Goal: Task Accomplishment & Management: Manage account settings

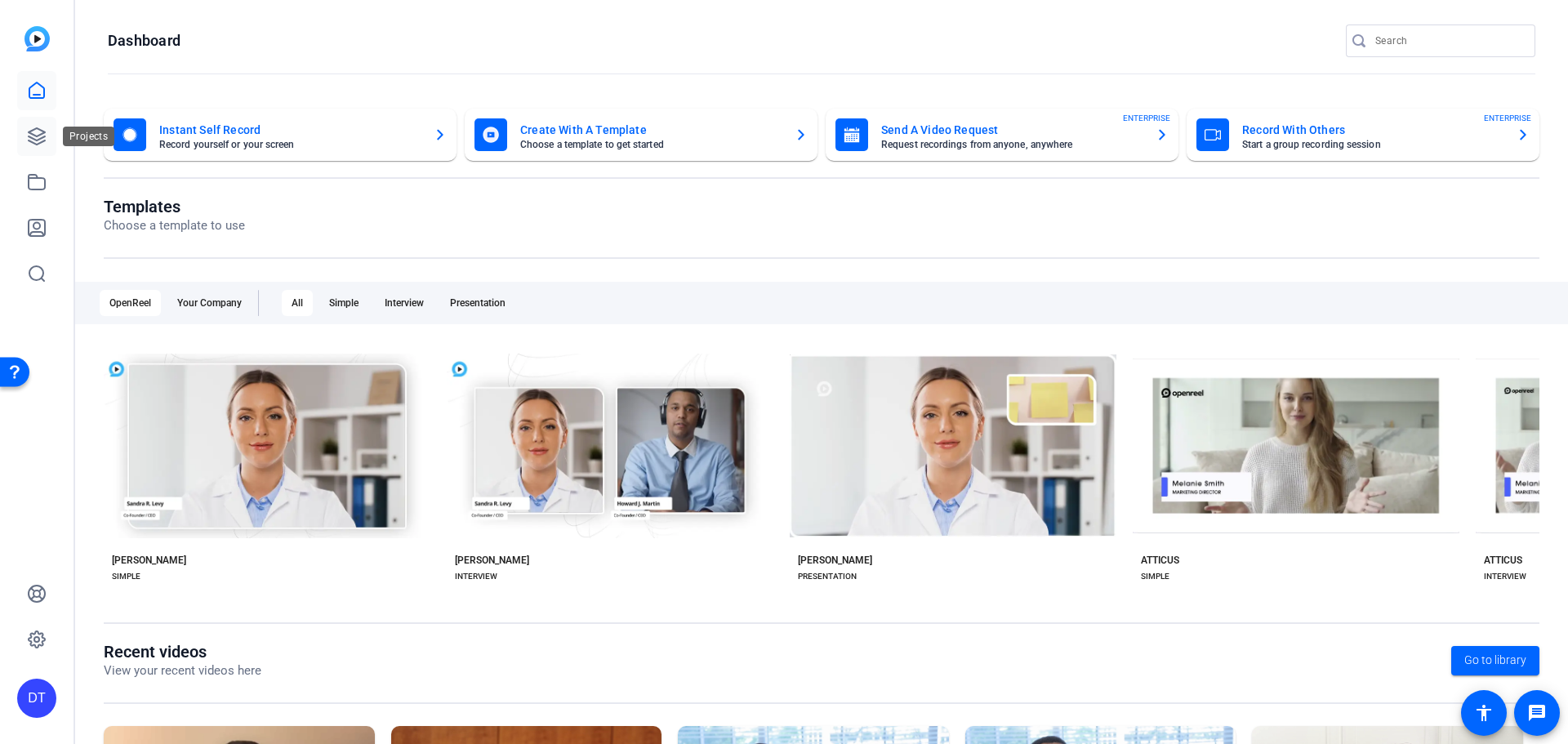
click at [37, 138] on icon at bounding box center [37, 136] width 20 height 20
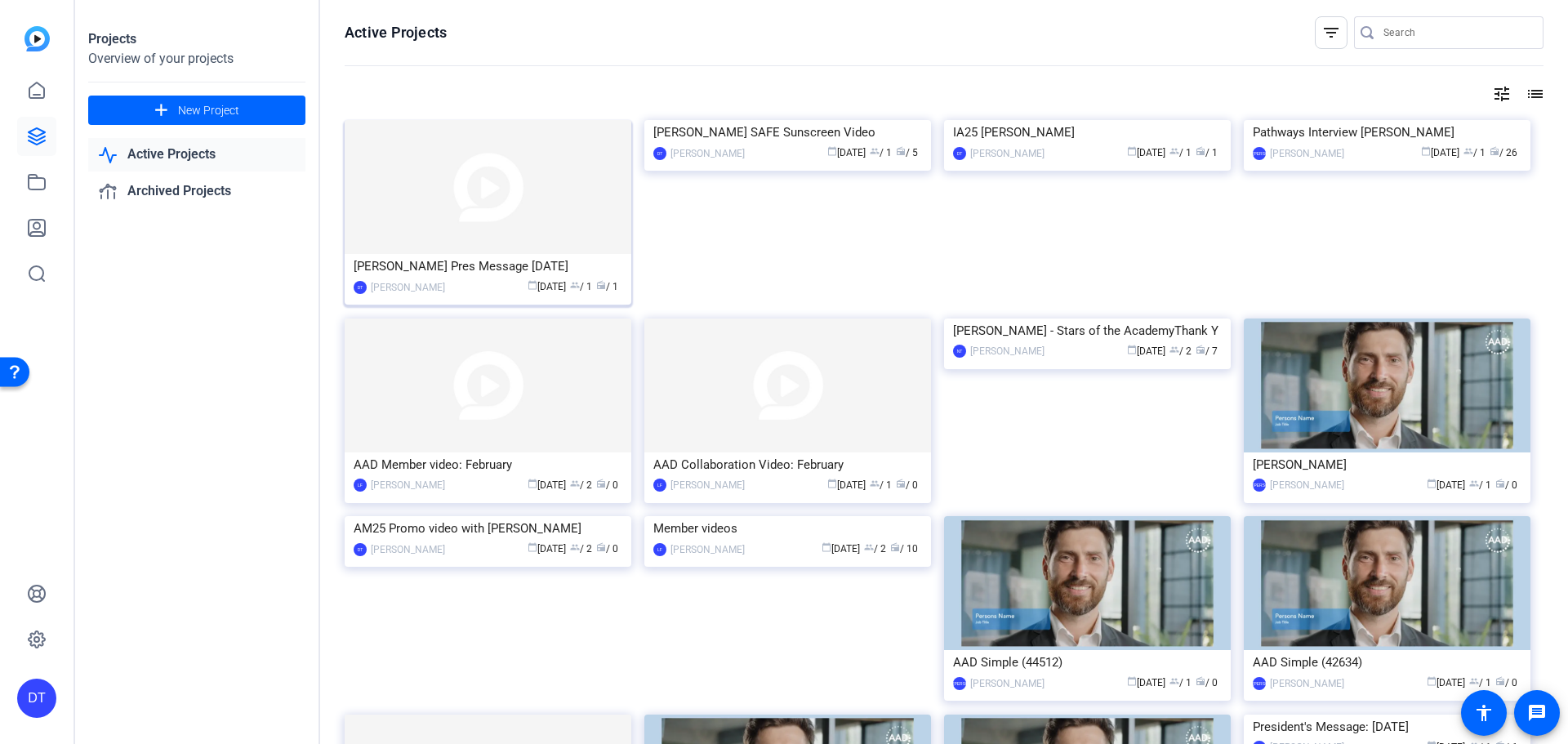
click at [463, 195] on img at bounding box center [487, 187] width 286 height 134
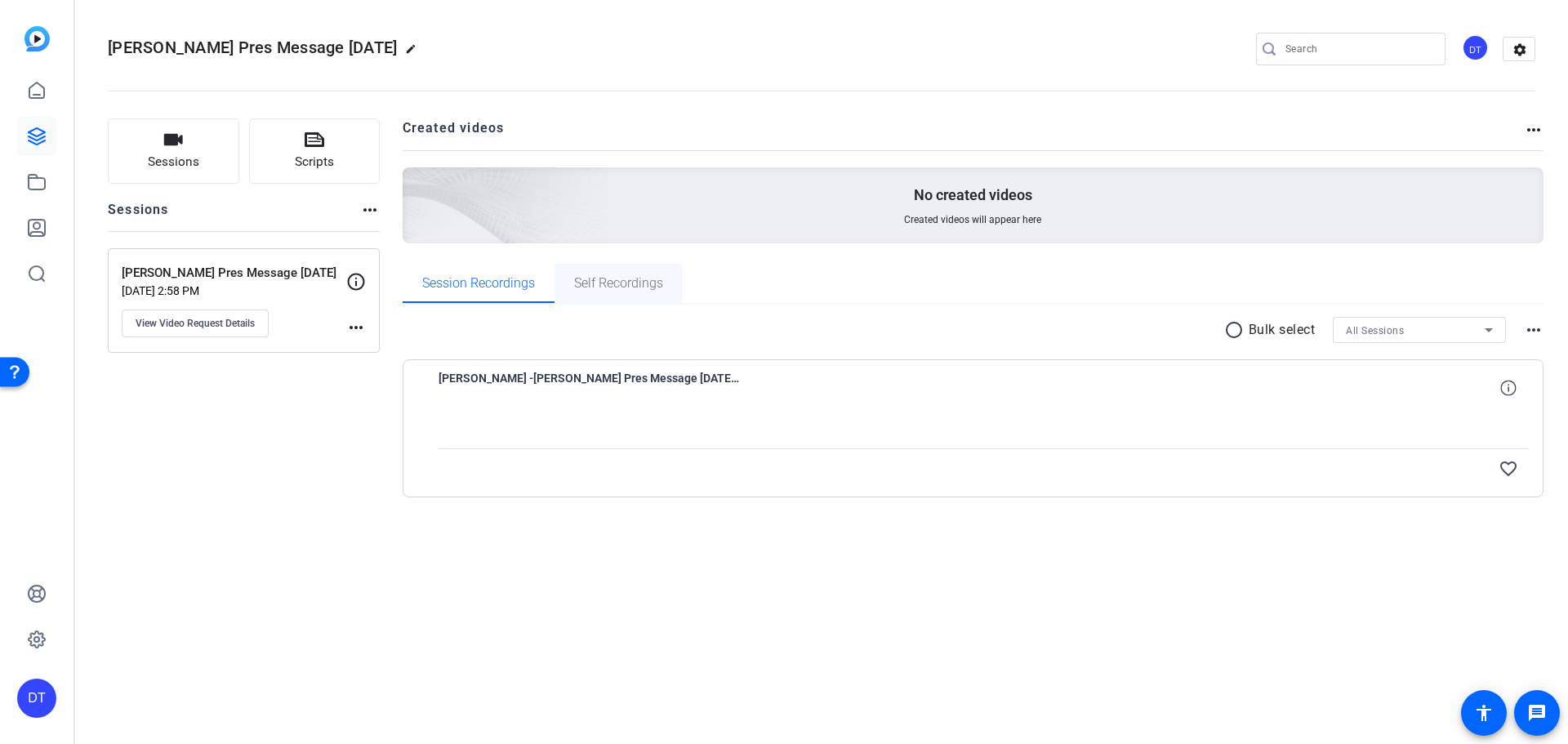
click at [586, 279] on span "Self Recordings" at bounding box center [618, 283] width 89 height 13
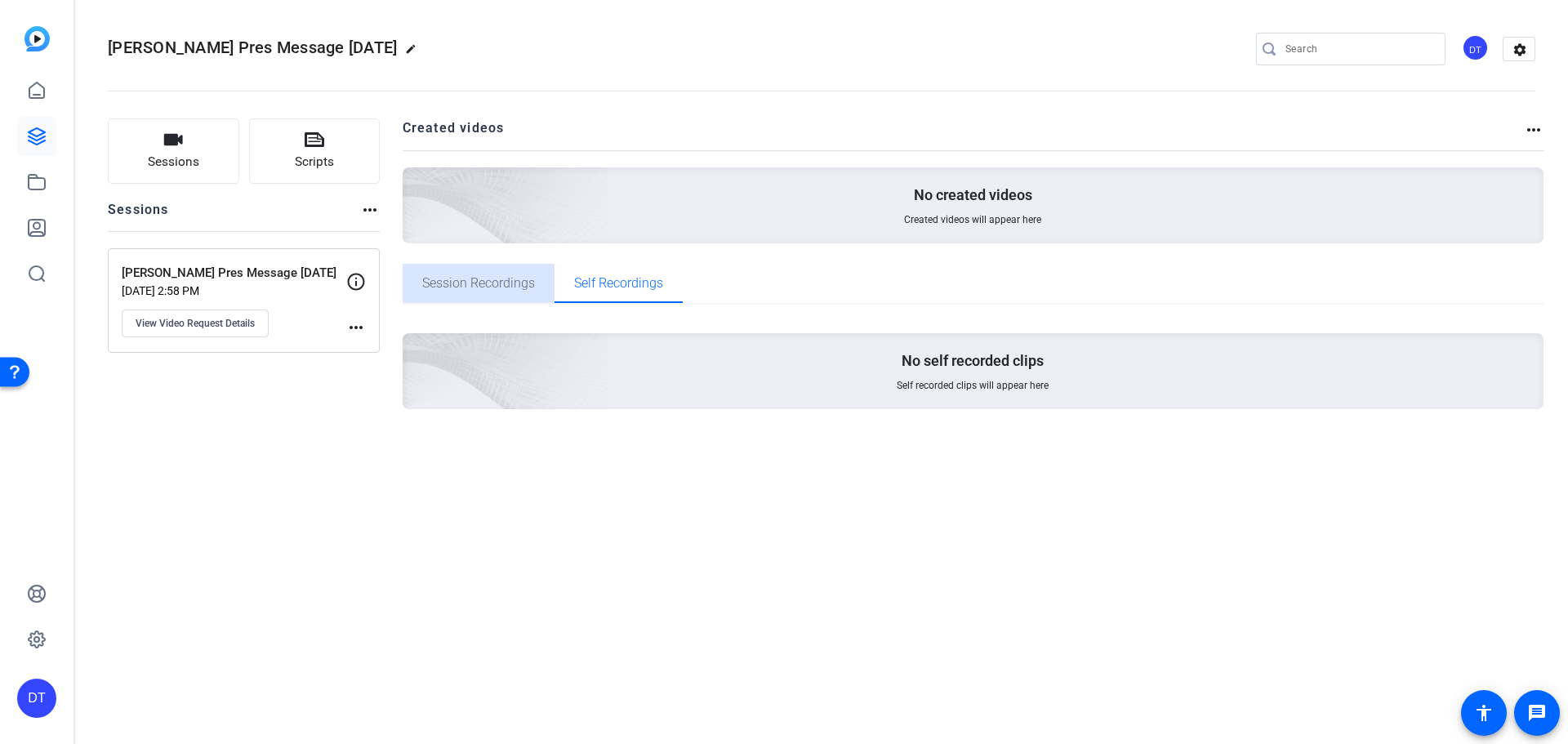
click at [538, 286] on div "Session Recordings" at bounding box center [478, 283] width 152 height 39
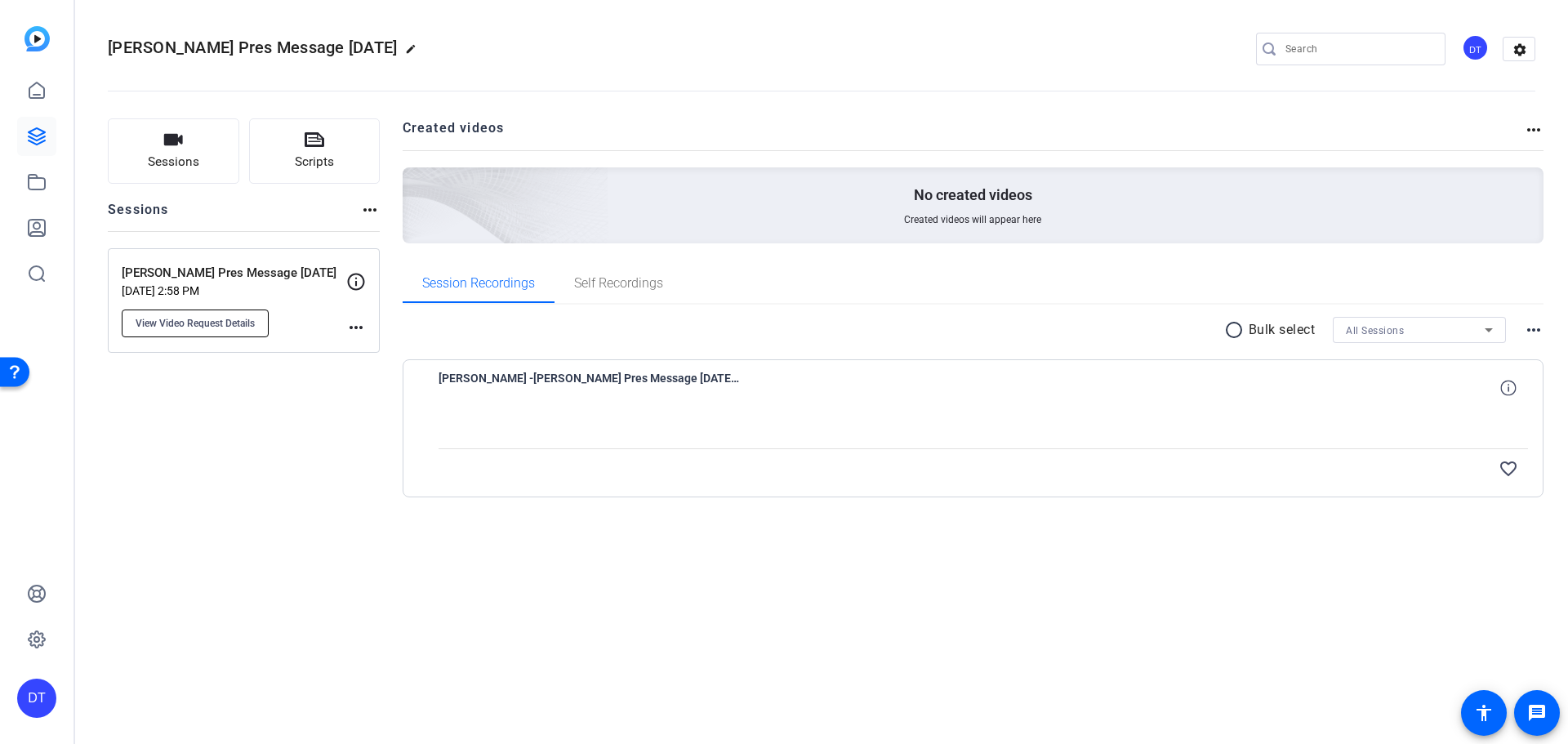
click at [178, 327] on span "View Video Request Details" at bounding box center [195, 323] width 119 height 13
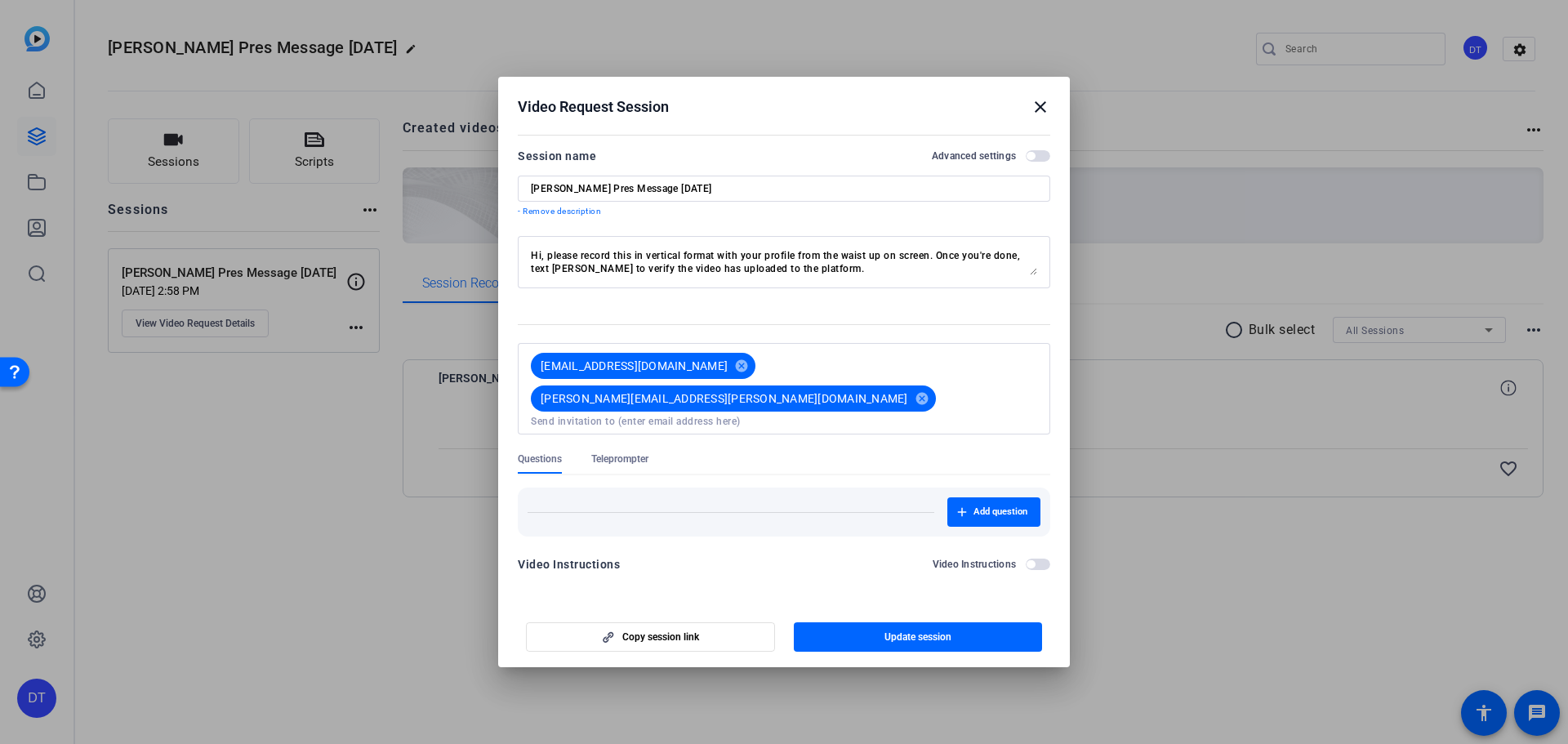
click at [608, 452] on span "Teleprompter" at bounding box center [620, 458] width 57 height 13
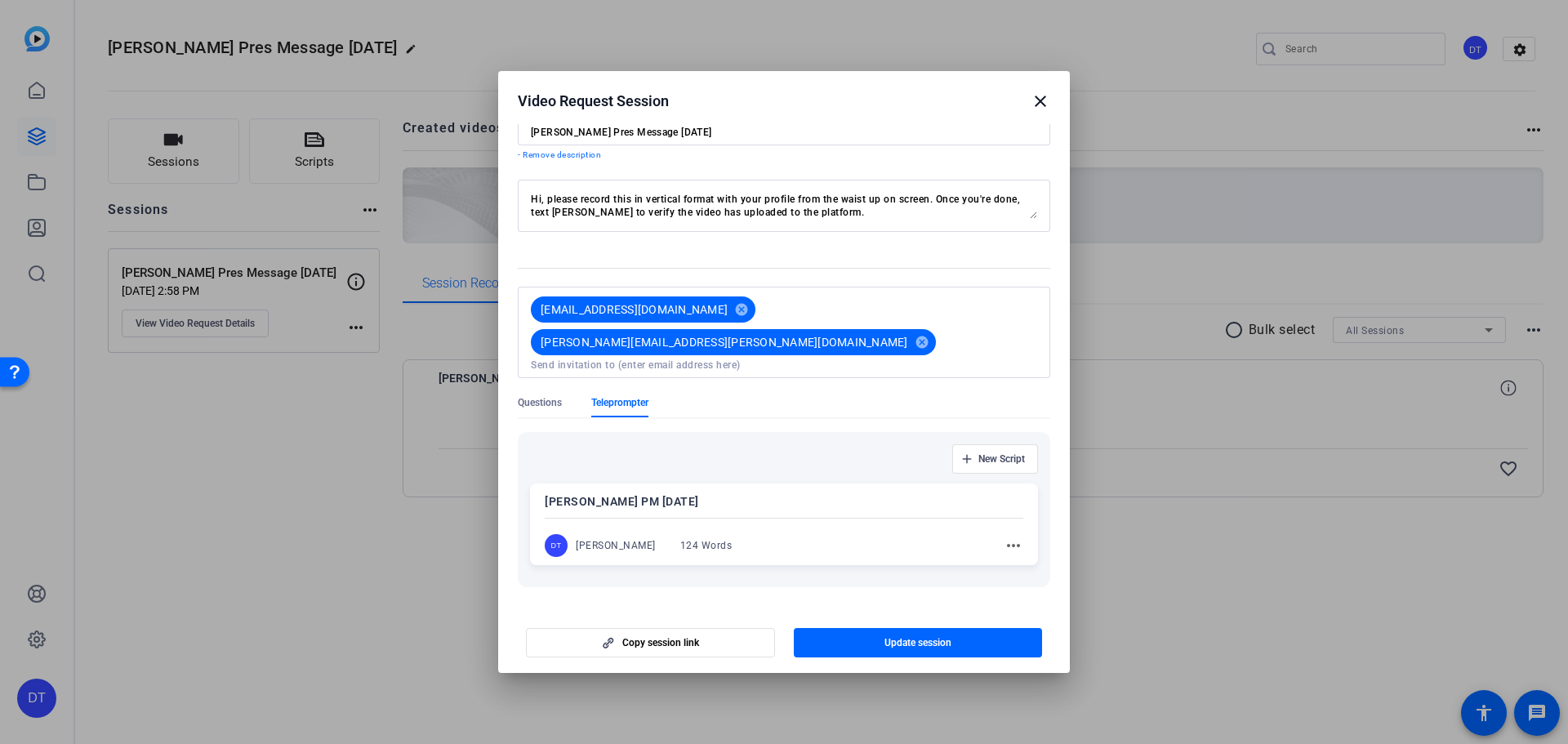
scroll to position [76, 0]
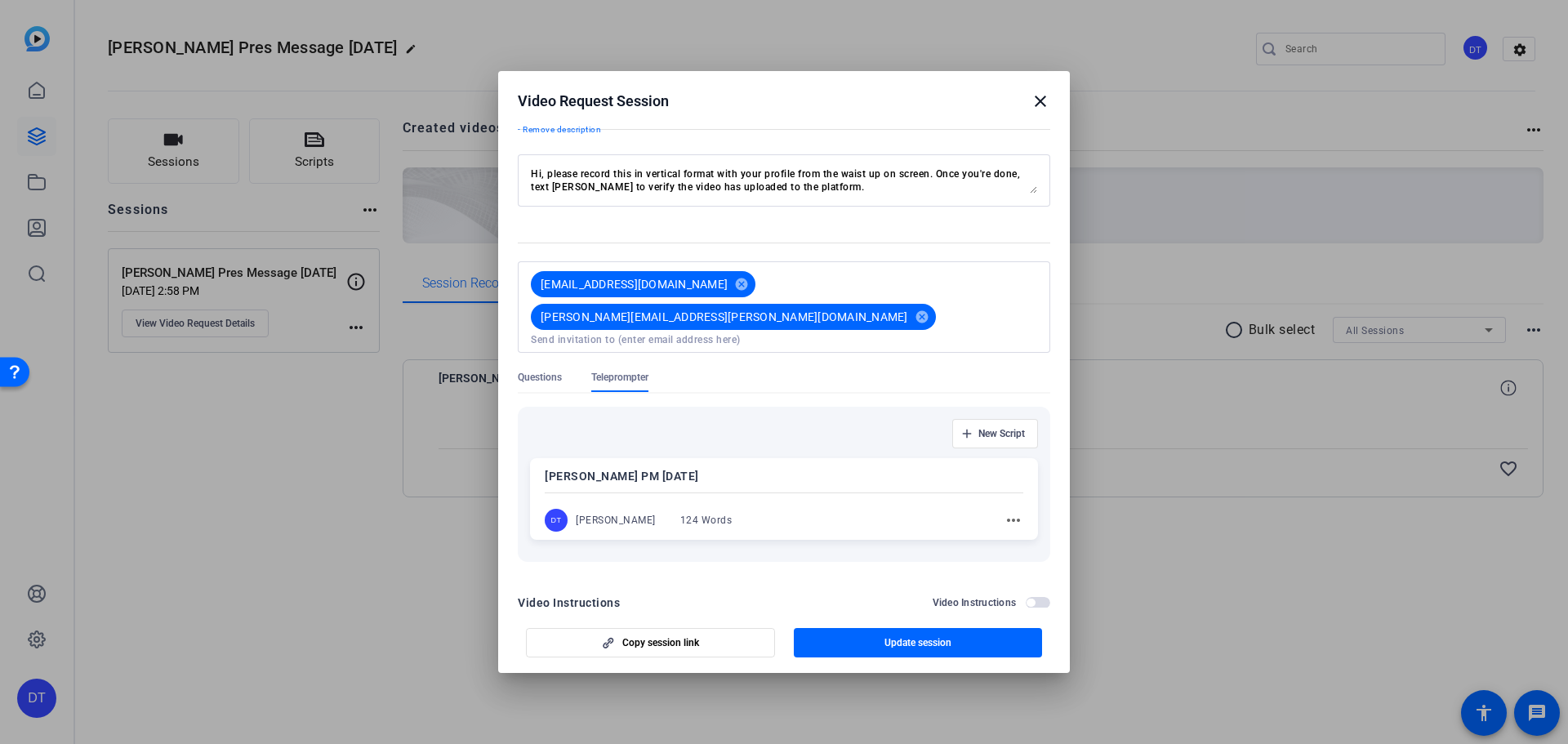
click at [1004, 510] on mat-icon "more_horiz" at bounding box center [1013, 520] width 20 height 20
click at [895, 379] on div at bounding box center [784, 372] width 1568 height 744
click at [964, 414] on span "button" at bounding box center [994, 434] width 84 height 39
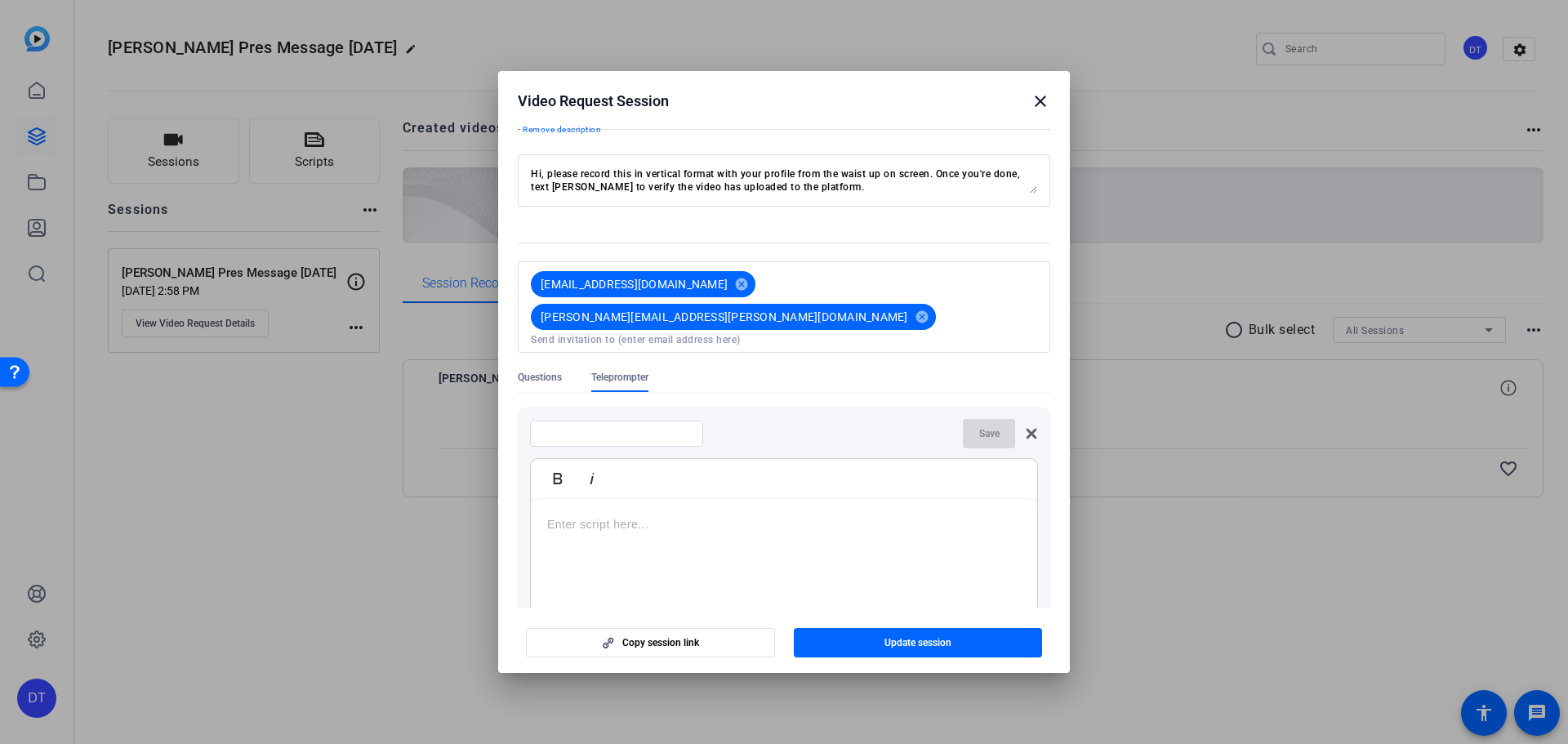
click at [1029, 427] on icon at bounding box center [1031, 433] width 13 height 13
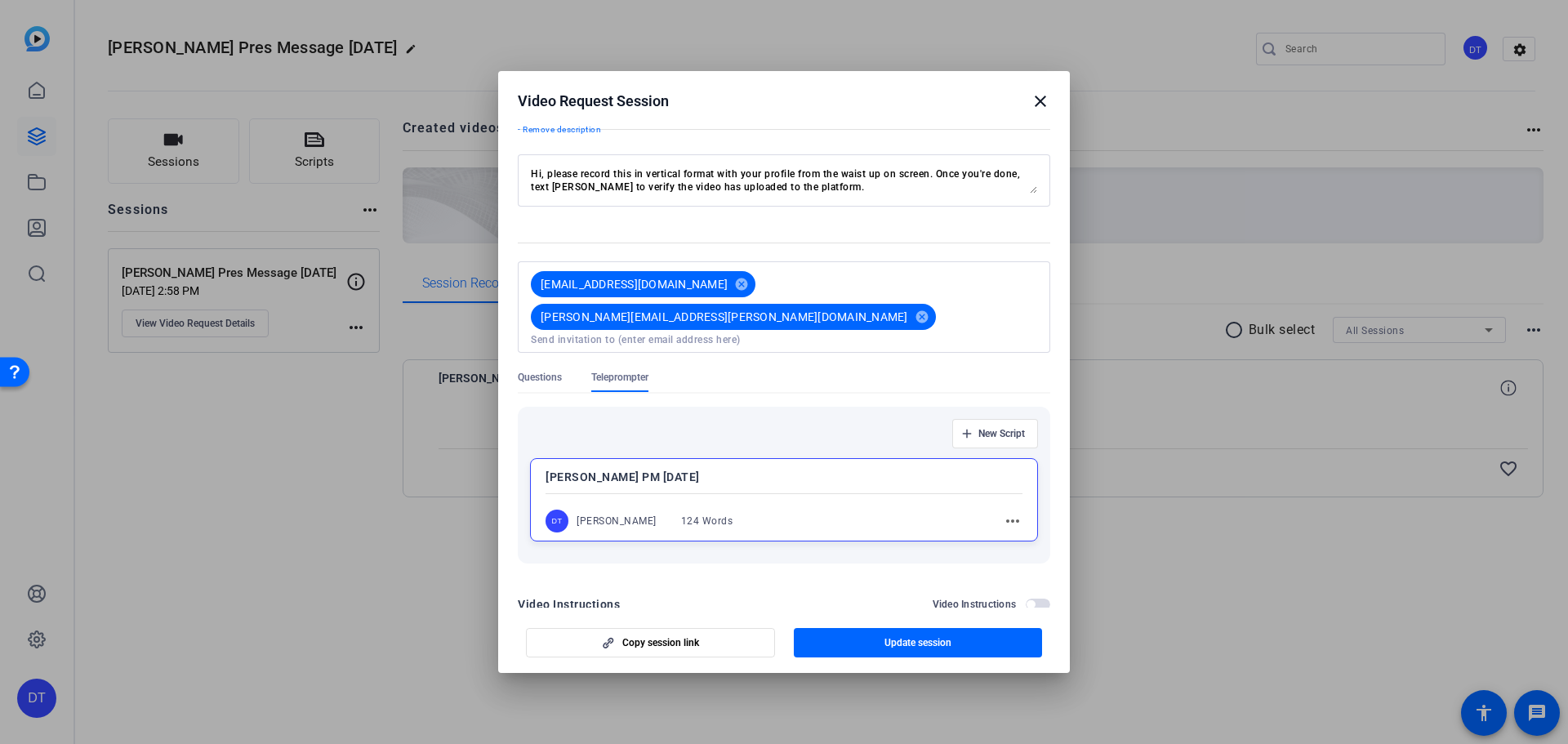
click at [652, 468] on div "[PERSON_NAME] PM [DATE] DT [PERSON_NAME] 124 Words more_horiz" at bounding box center [784, 500] width 508 height 83
click at [654, 509] on div "DT [PERSON_NAME] 124 Words" at bounding box center [646, 520] width 203 height 23
click at [1003, 511] on mat-icon "more_horiz" at bounding box center [1012, 520] width 20 height 20
click at [1005, 509] on button "Edit" at bounding box center [1040, 513] width 92 height 20
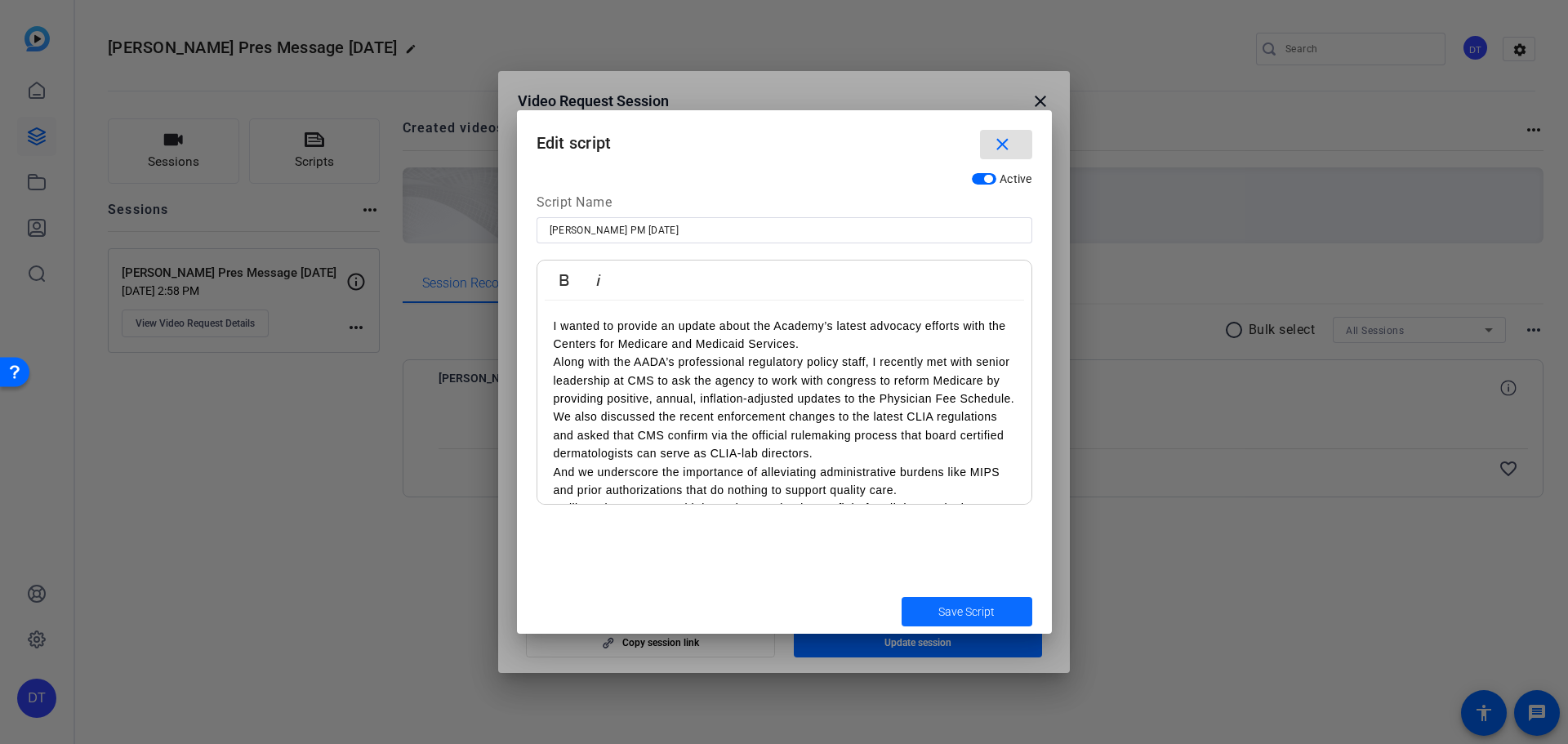
click at [988, 600] on span "submit" at bounding box center [967, 612] width 131 height 39
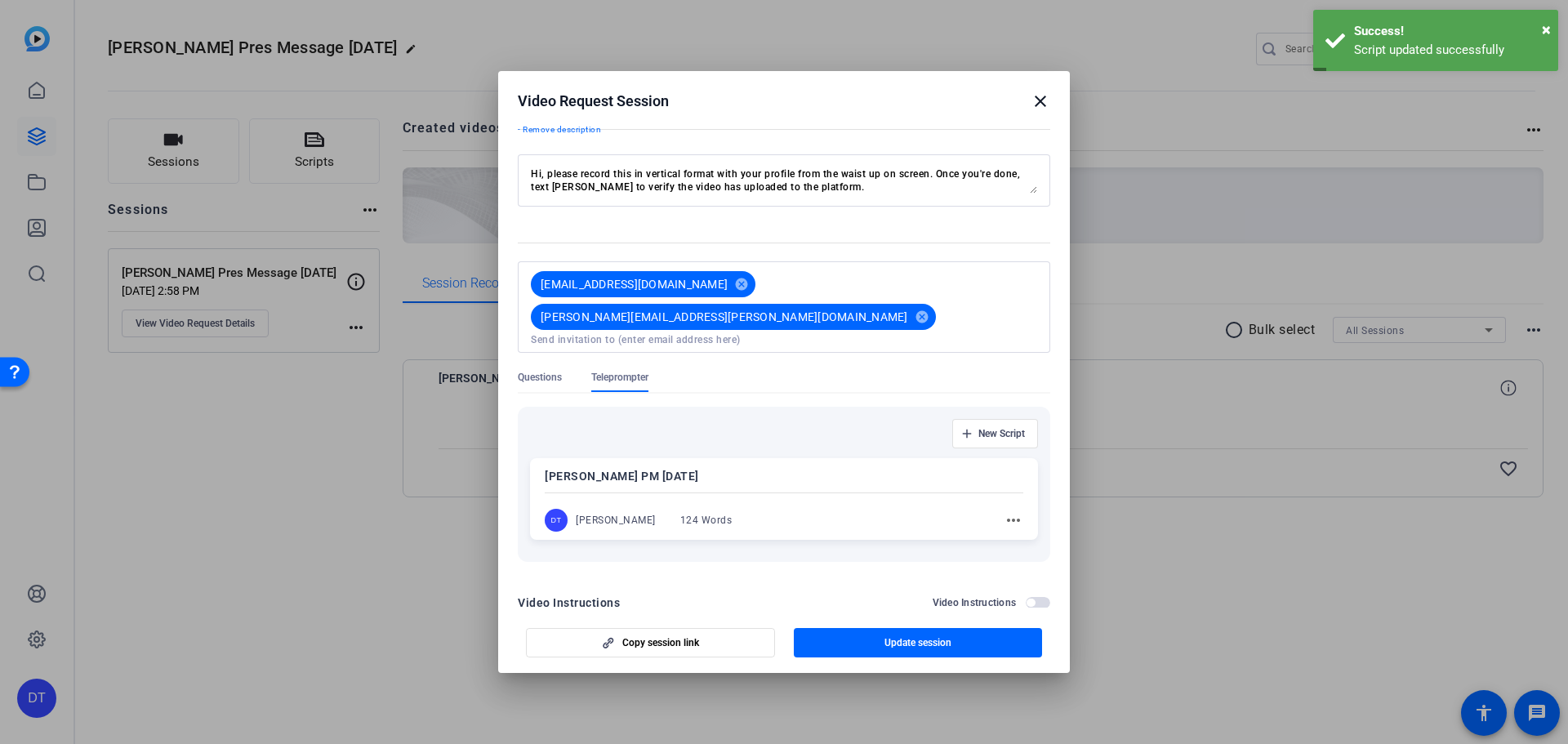
click at [686, 467] on p "[PERSON_NAME] PM [DATE]" at bounding box center [784, 476] width 478 height 20
click at [656, 469] on div "[PERSON_NAME] PM [DATE] DT [PERSON_NAME] 124 Words more_horiz" at bounding box center [784, 500] width 508 height 83
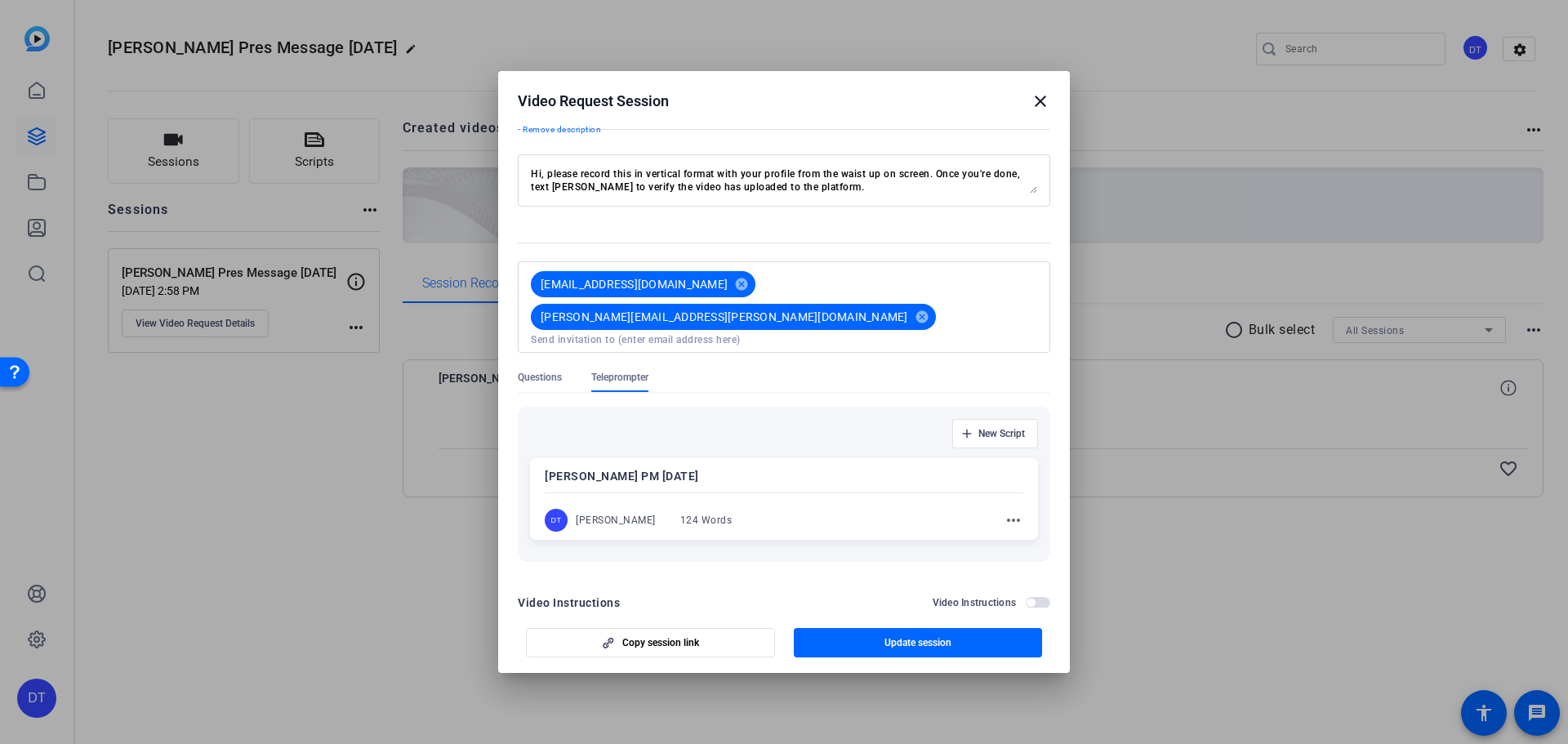
click at [655, 469] on div "[PERSON_NAME] PM [DATE] DT [PERSON_NAME] 124 Words more_horiz" at bounding box center [784, 499] width 508 height 82
click at [886, 637] on span "Update session" at bounding box center [917, 642] width 67 height 13
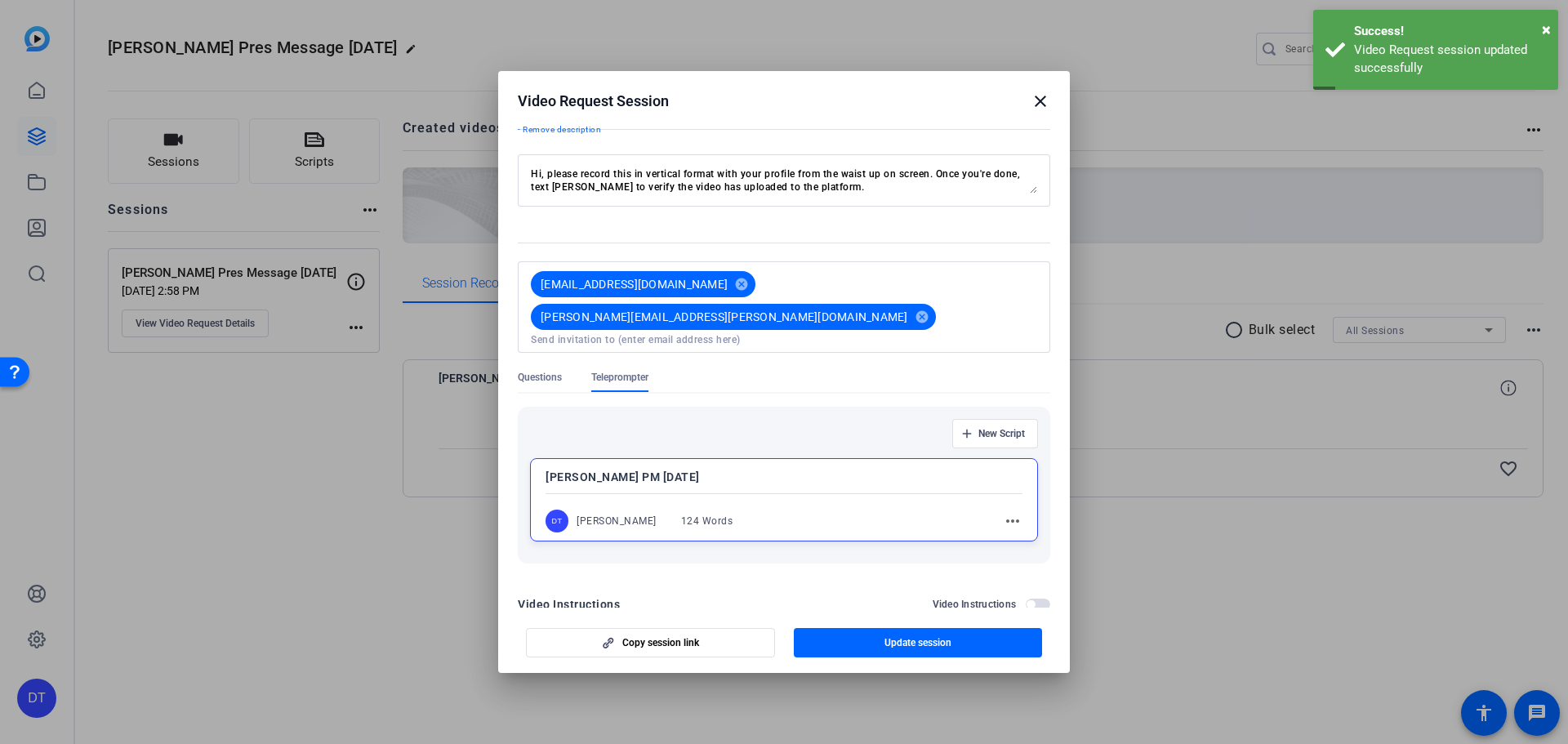
click at [1003, 511] on mat-icon "more_horiz" at bounding box center [1012, 520] width 20 height 20
click at [1008, 521] on span "Edit" at bounding box center [1040, 512] width 65 height 20
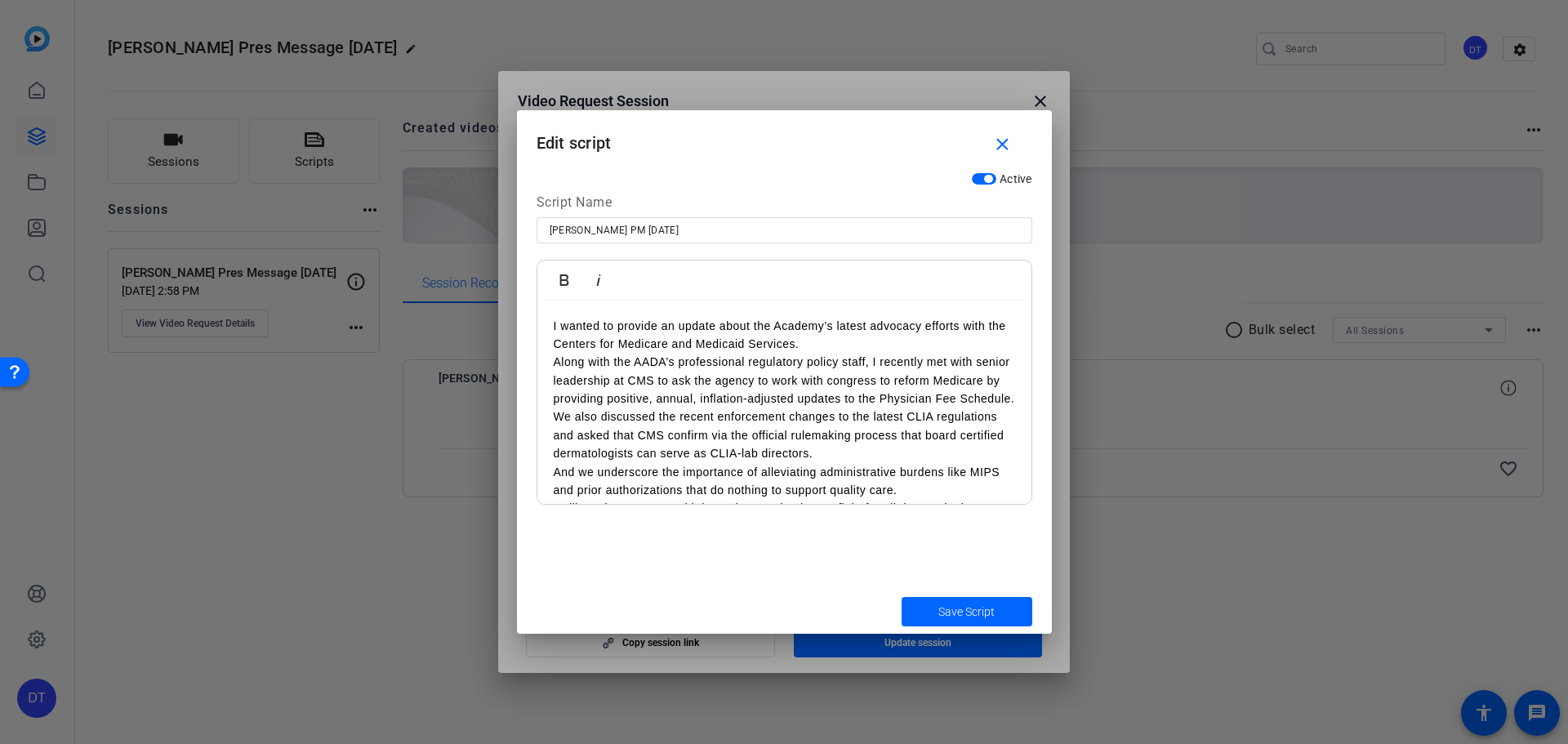
scroll to position [48, 0]
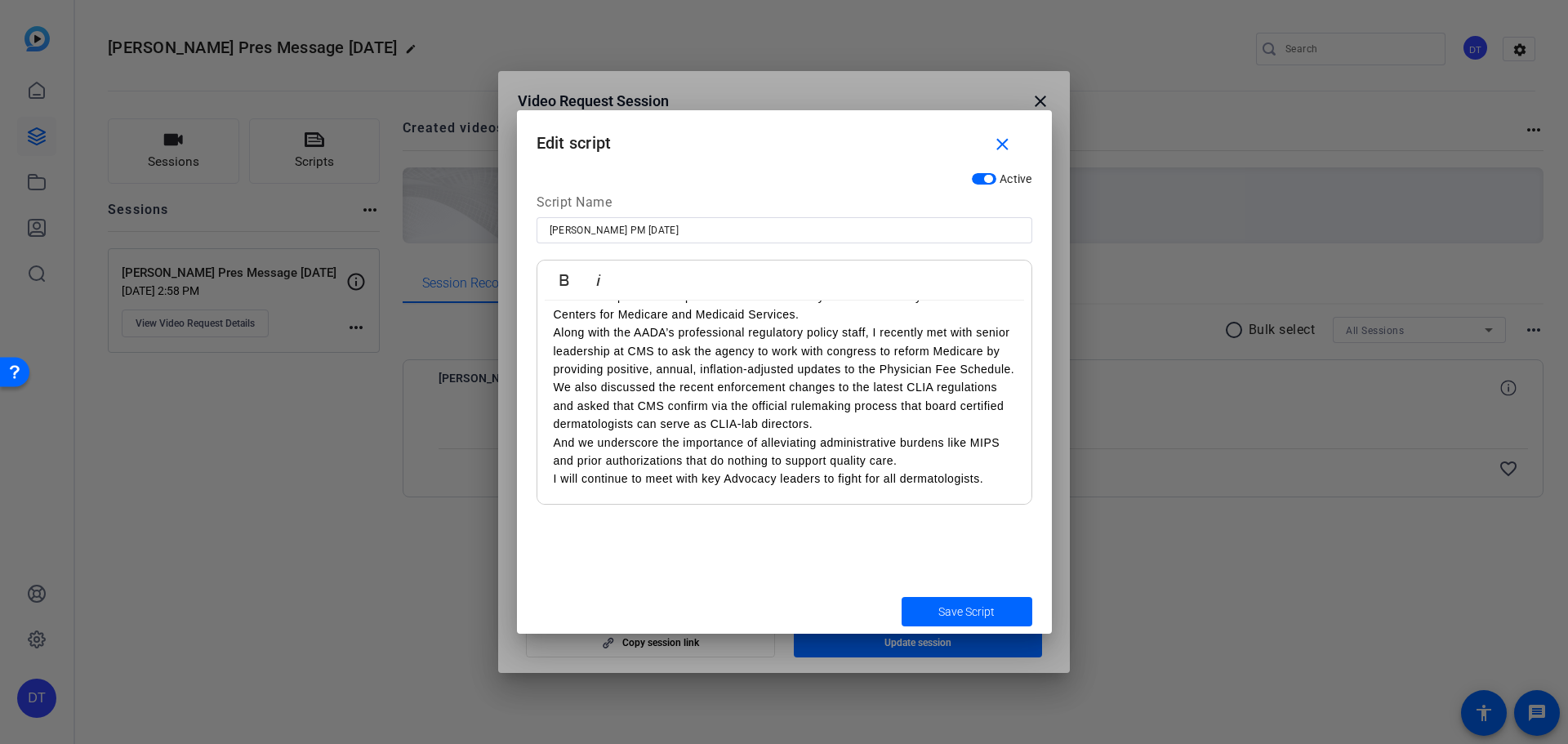
drag, startPoint x: 552, startPoint y: 327, endPoint x: 968, endPoint y: 553, distance: 473.4
click at [968, 553] on div "Active Script Name [PERSON_NAME] PM [DATE] Bold Italic I wanted to provide an u…" at bounding box center [784, 377] width 535 height 425
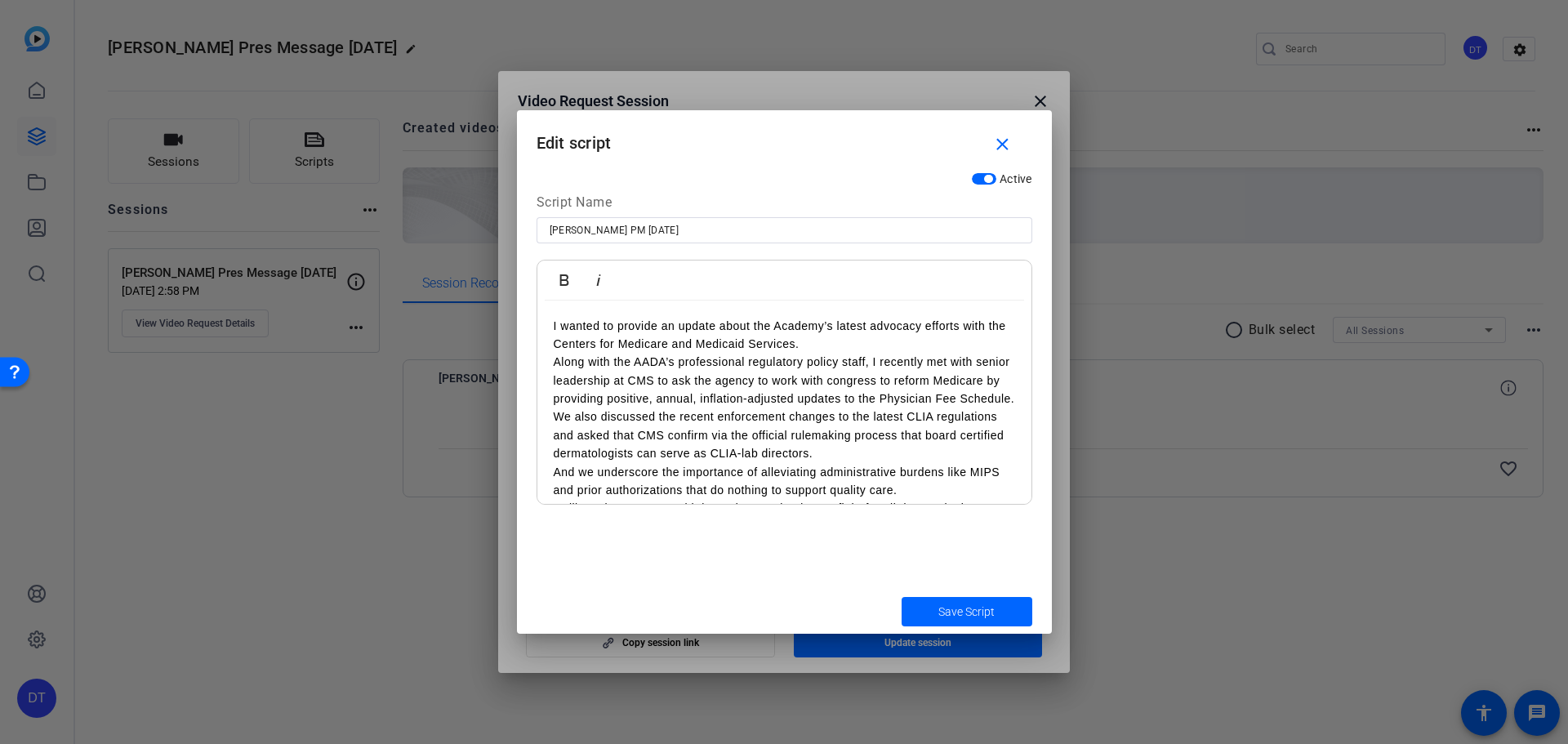
drag, startPoint x: 997, startPoint y: 475, endPoint x: 536, endPoint y: 314, distance: 488.3
click at [537, 314] on div "I wanted to provide an update about the Academy’s latest advocacy efforts with …" at bounding box center [784, 403] width 494 height 204
copy div "I wanted to provide an update about the Academy’s latest advocacy efforts with …"
click at [1005, 148] on mat-icon "close" at bounding box center [1002, 145] width 20 height 20
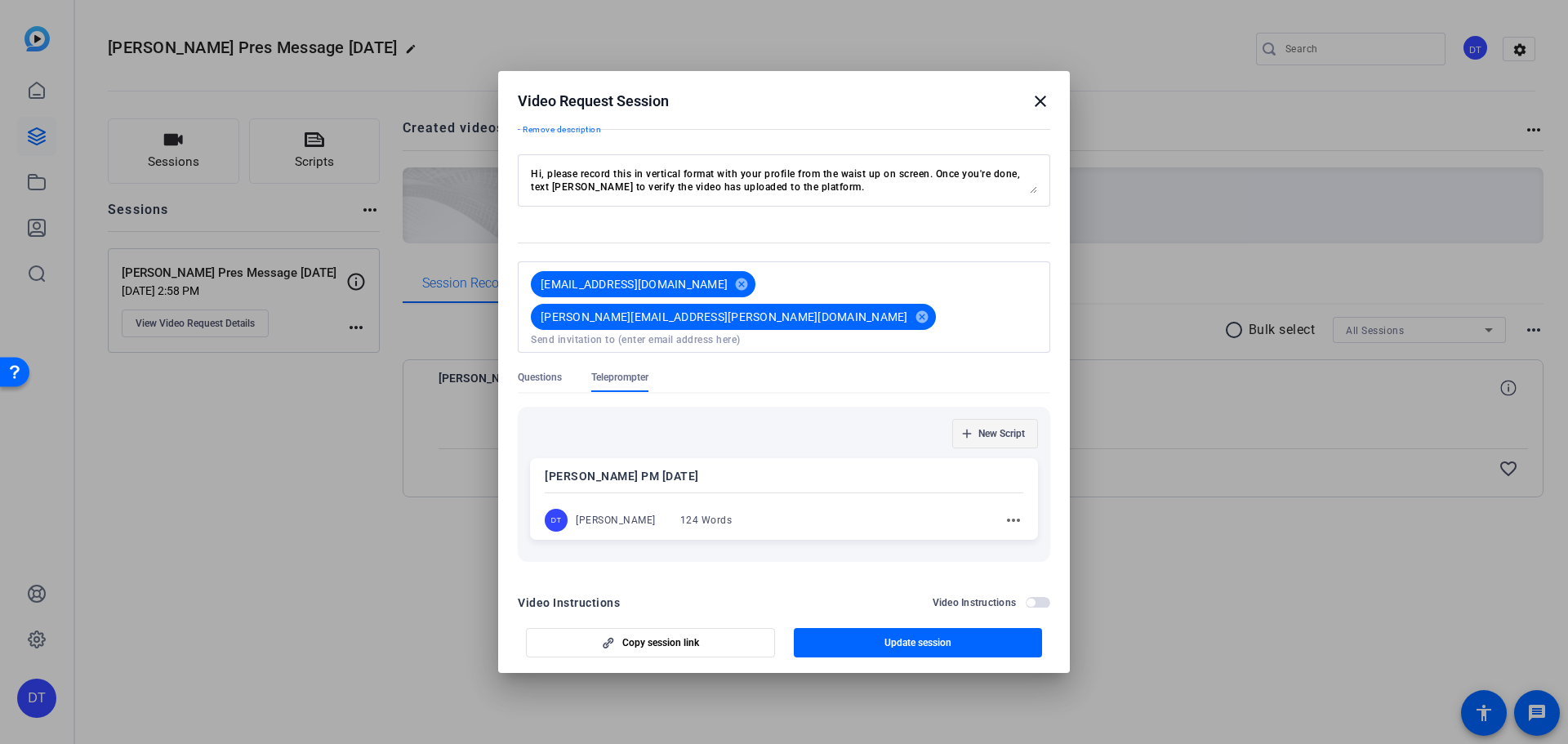
click at [991, 427] on span "New Script" at bounding box center [1001, 433] width 47 height 13
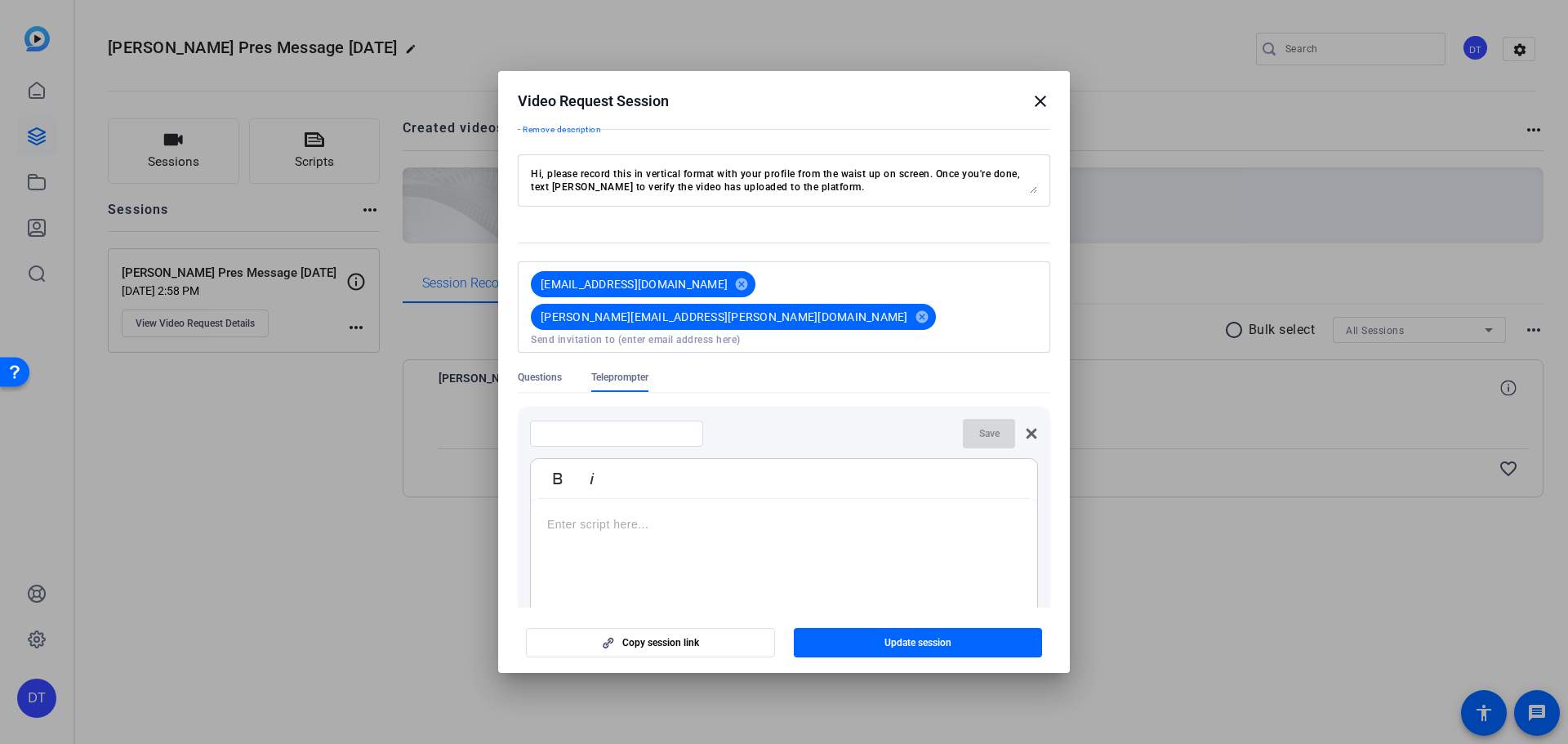
scroll to position [76, 0]
click at [680, 515] on p at bounding box center [784, 524] width 473 height 18
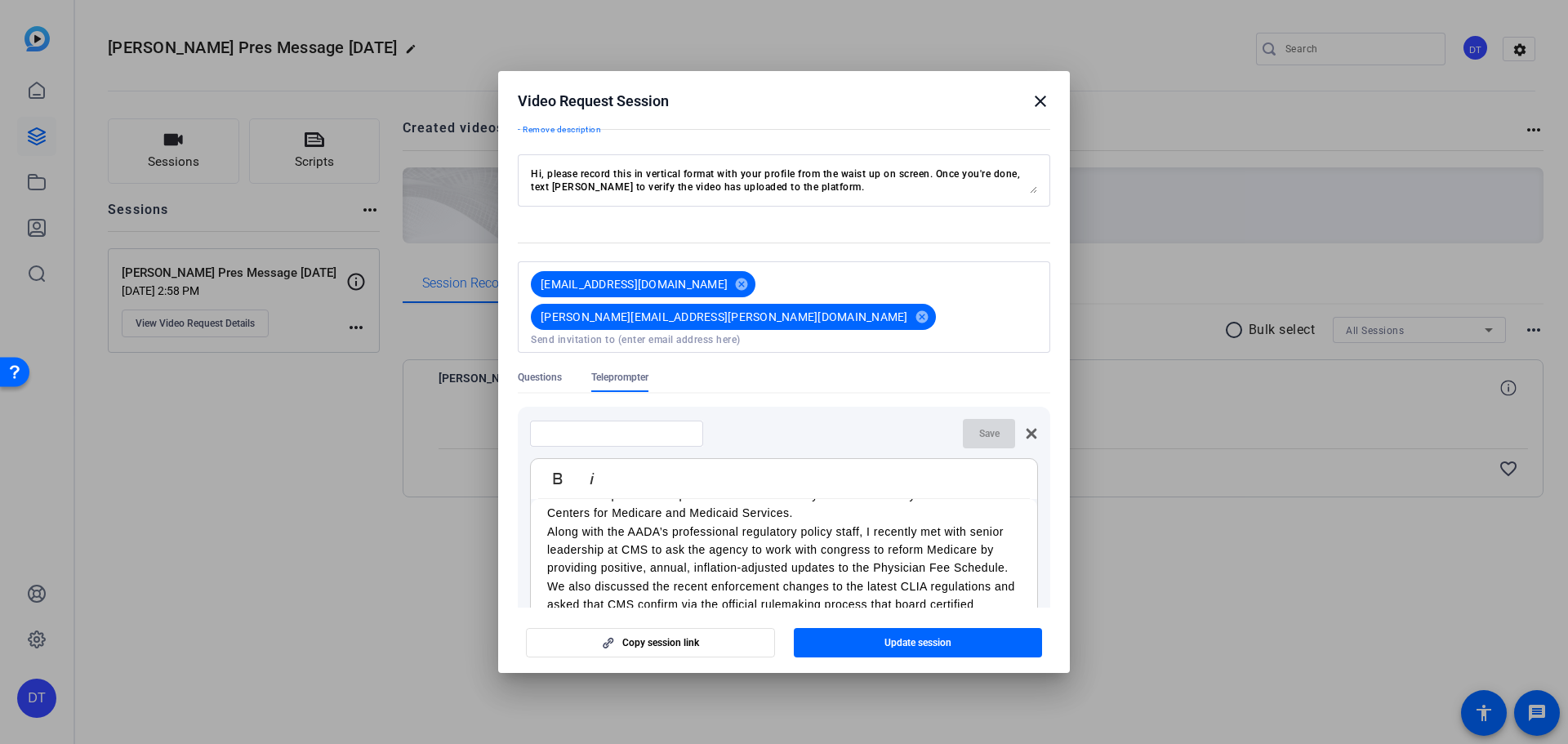
scroll to position [48, 0]
click at [912, 644] on span "Update session" at bounding box center [917, 642] width 67 height 13
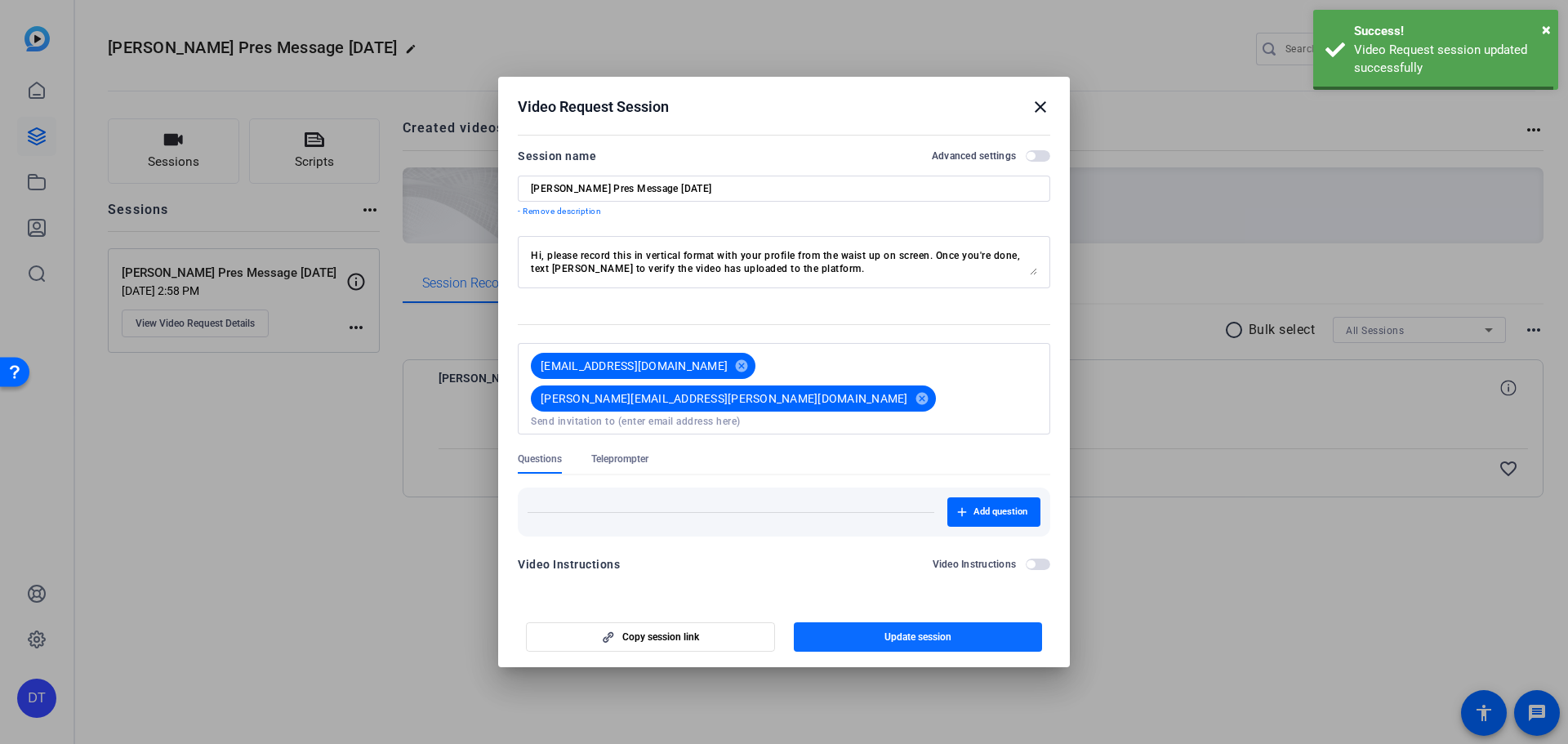
scroll to position [0, 0]
click at [639, 452] on span "Teleprompter" at bounding box center [620, 458] width 57 height 13
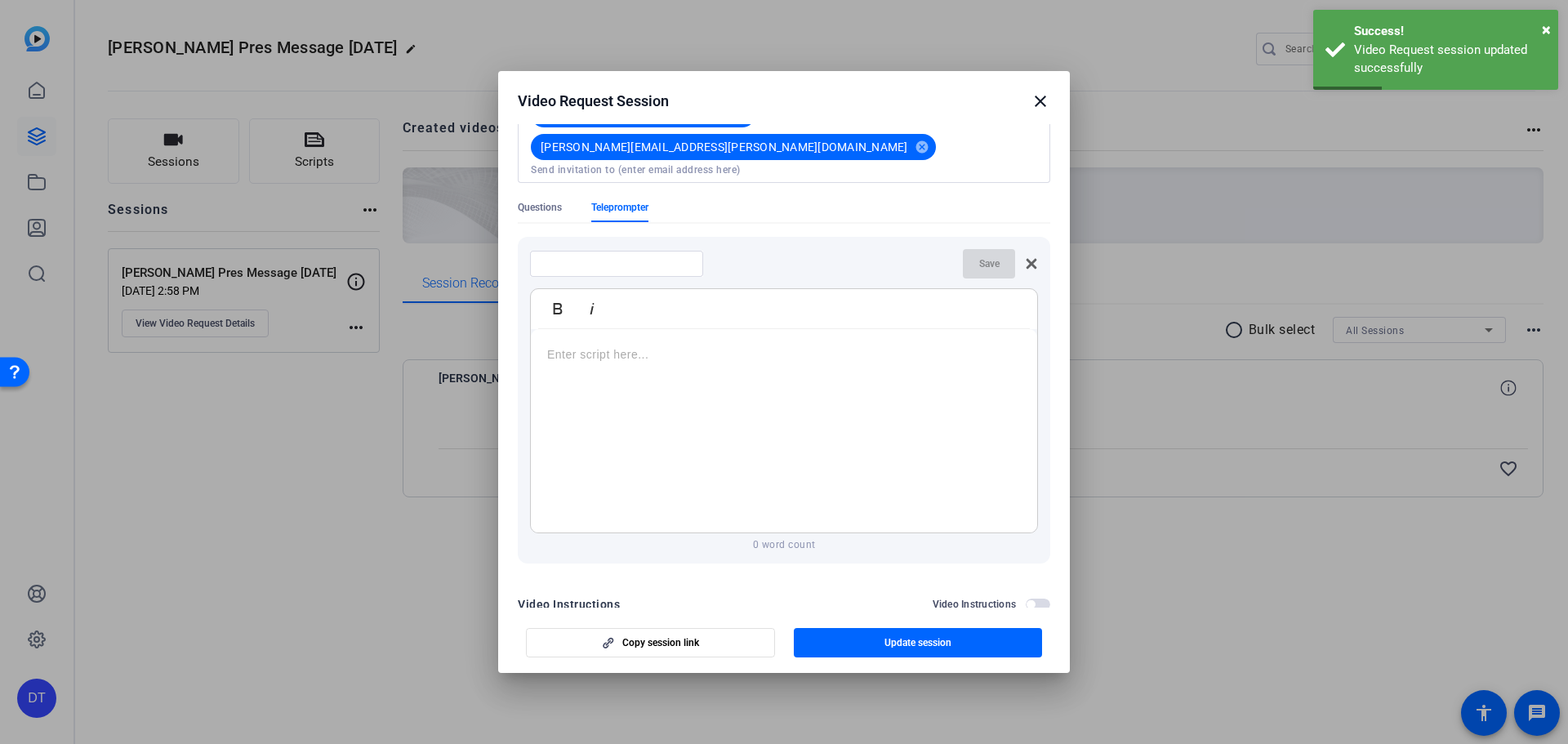
scroll to position [247, 0]
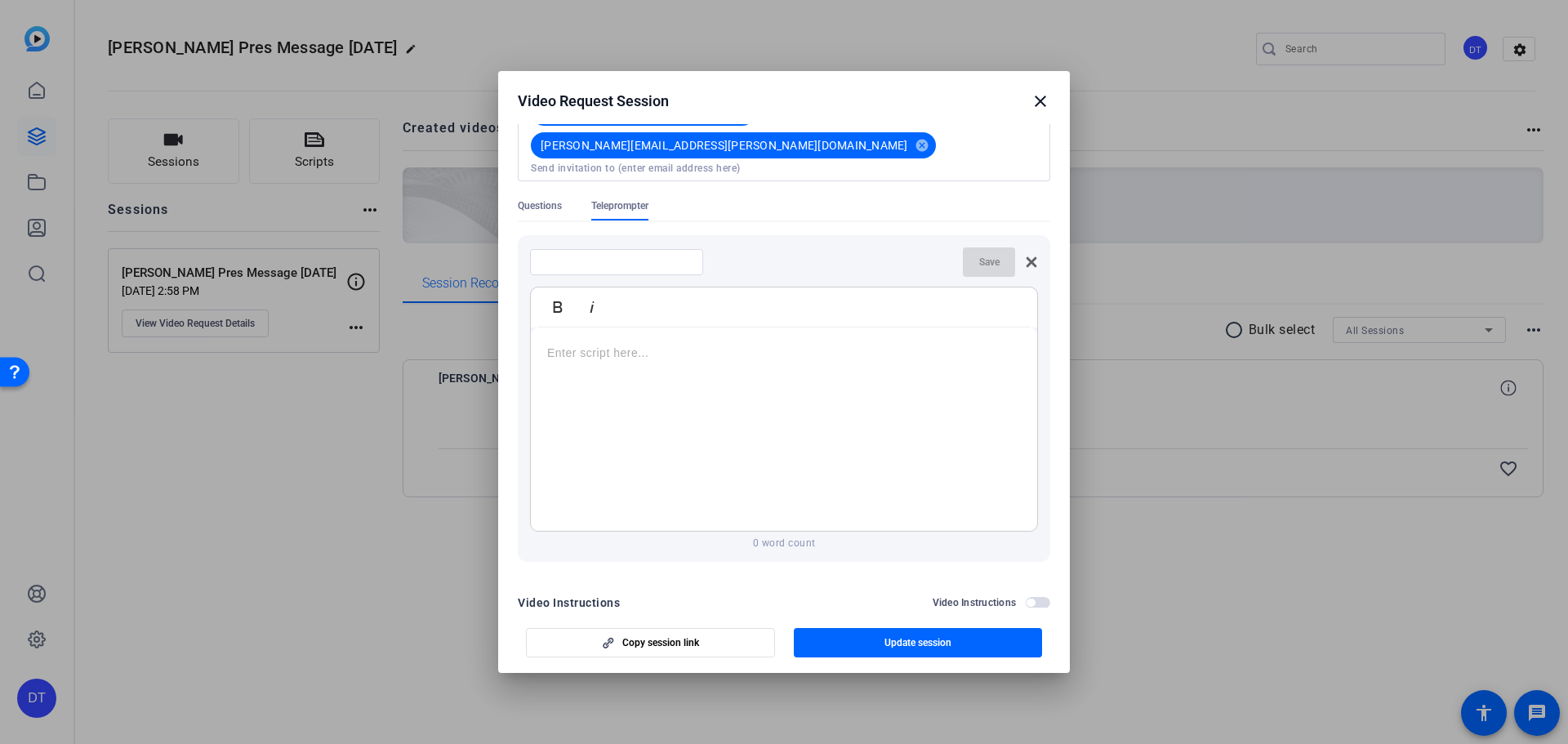
click at [736, 331] on div at bounding box center [784, 429] width 507 height 204
click at [1025, 256] on icon at bounding box center [1031, 262] width 13 height 13
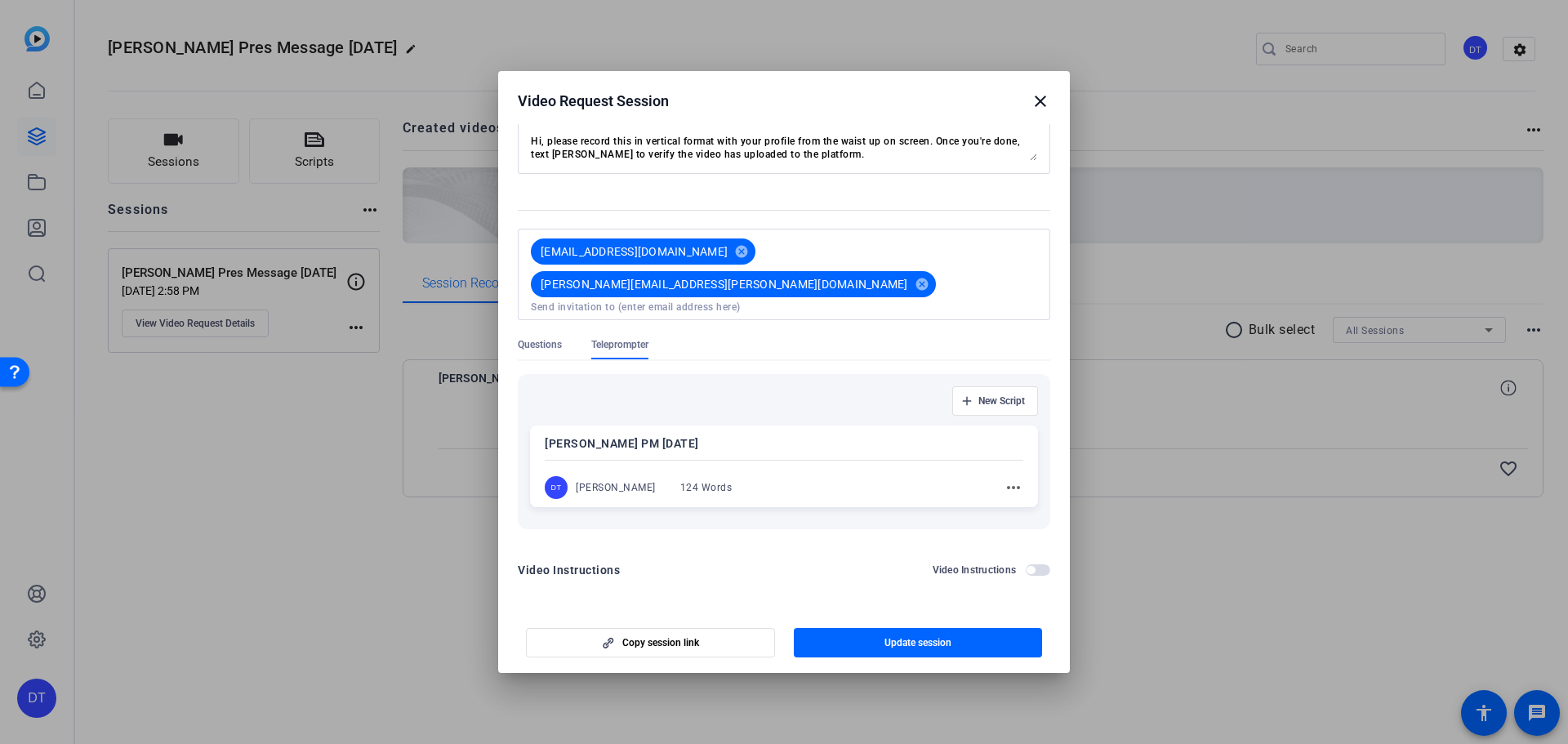
scroll to position [76, 0]
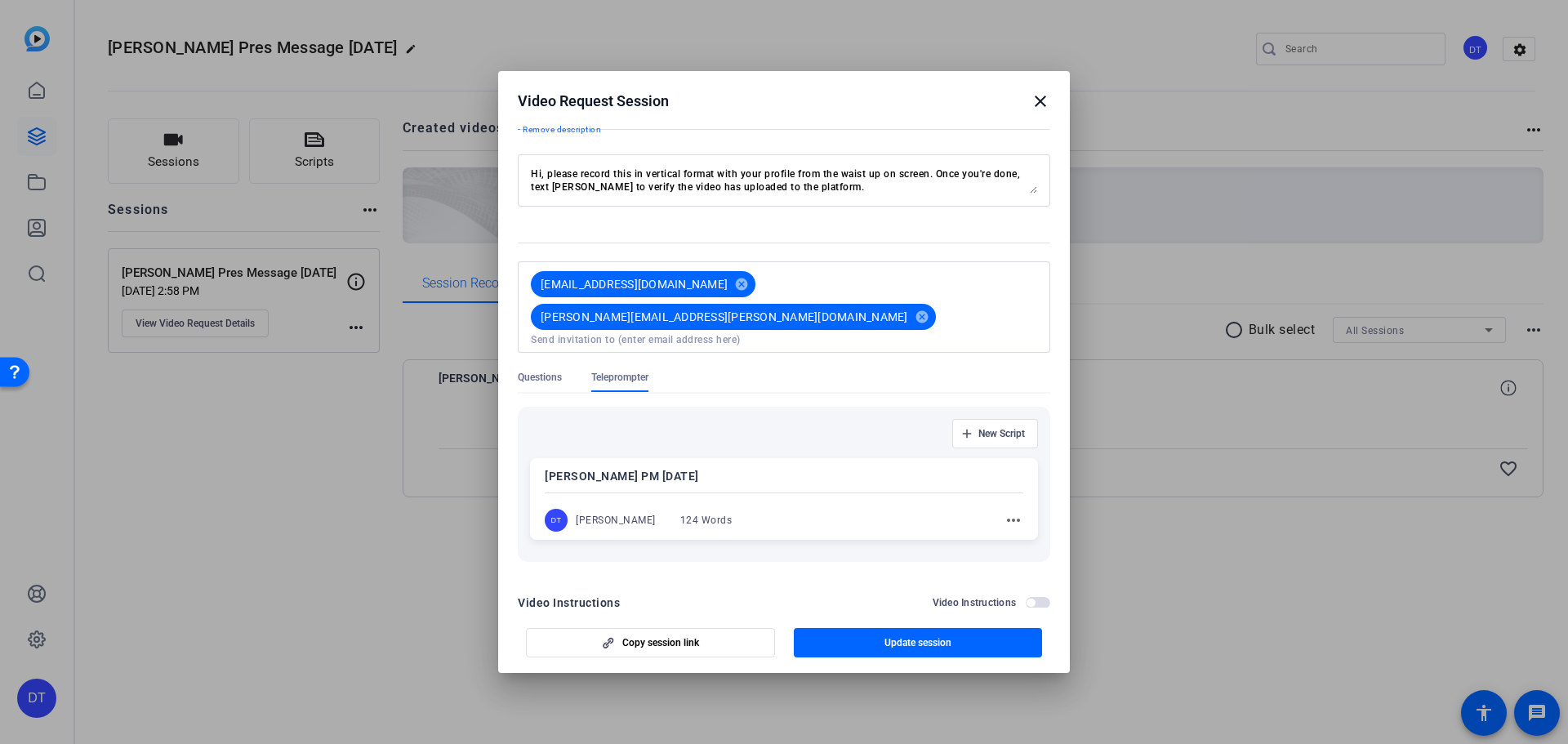
click at [821, 509] on div "DT [PERSON_NAME] 124 Words more_horiz" at bounding box center [784, 520] width 478 height 23
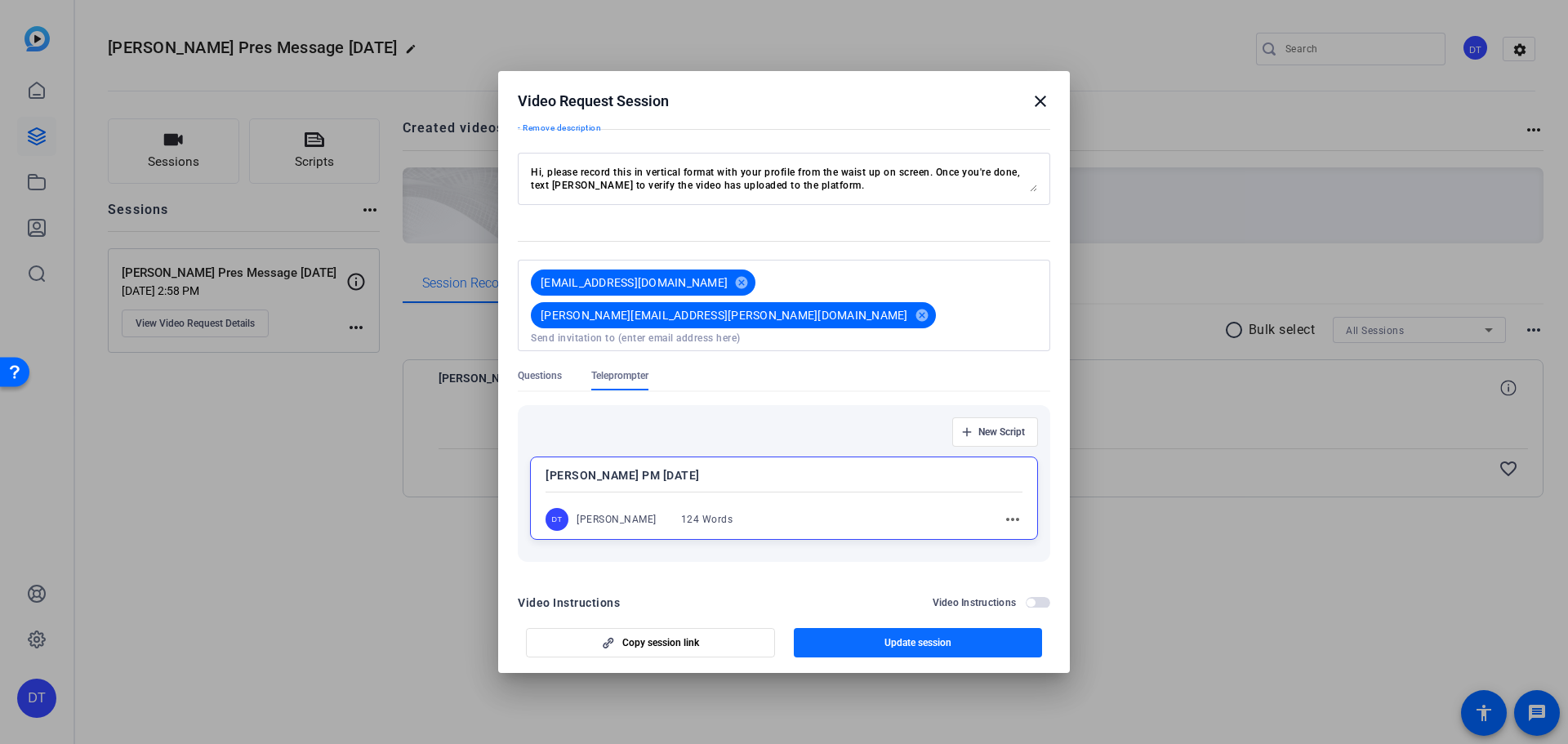
click at [922, 633] on span "button" at bounding box center [918, 643] width 249 height 39
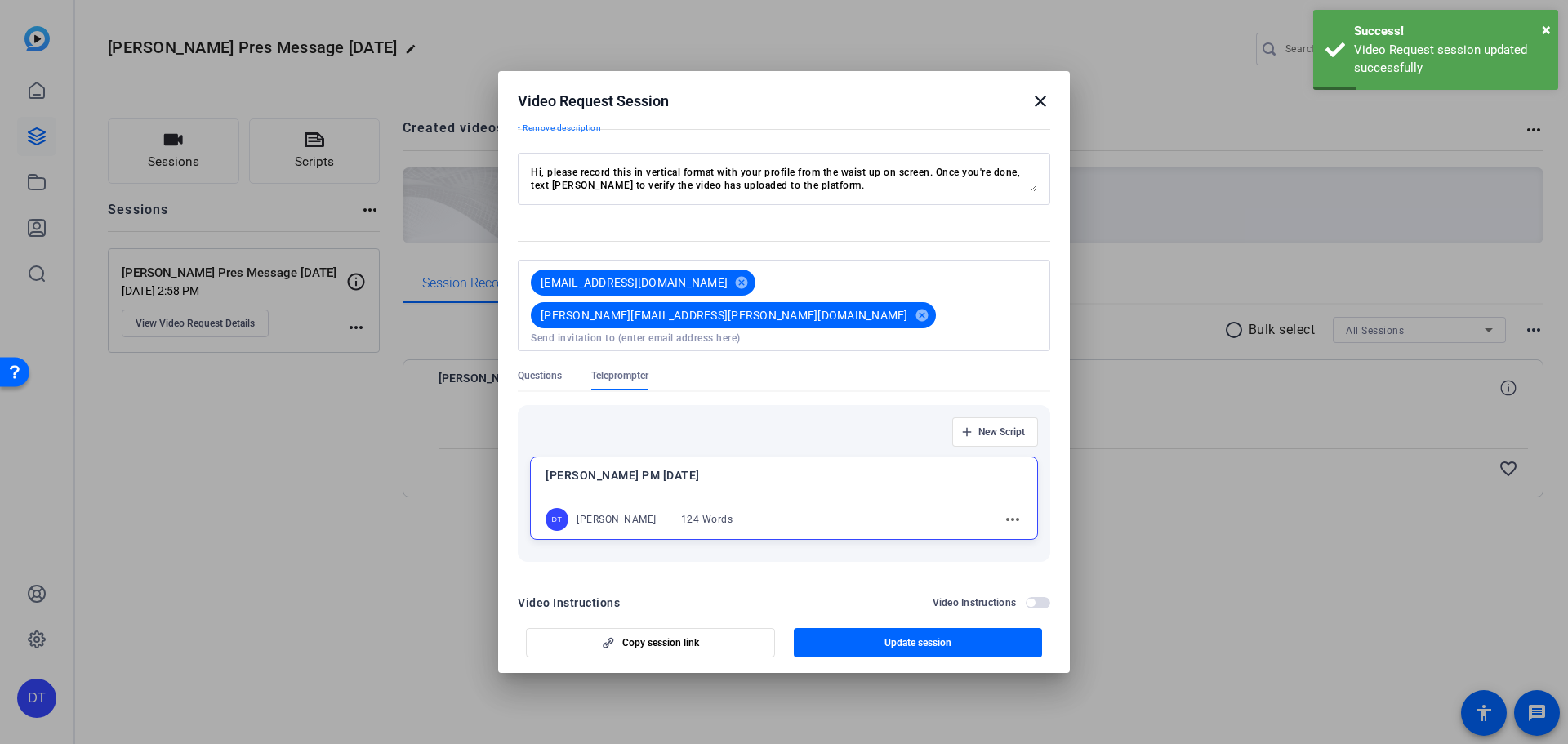
click at [1027, 597] on span "button" at bounding box center [1038, 602] width 25 height 11
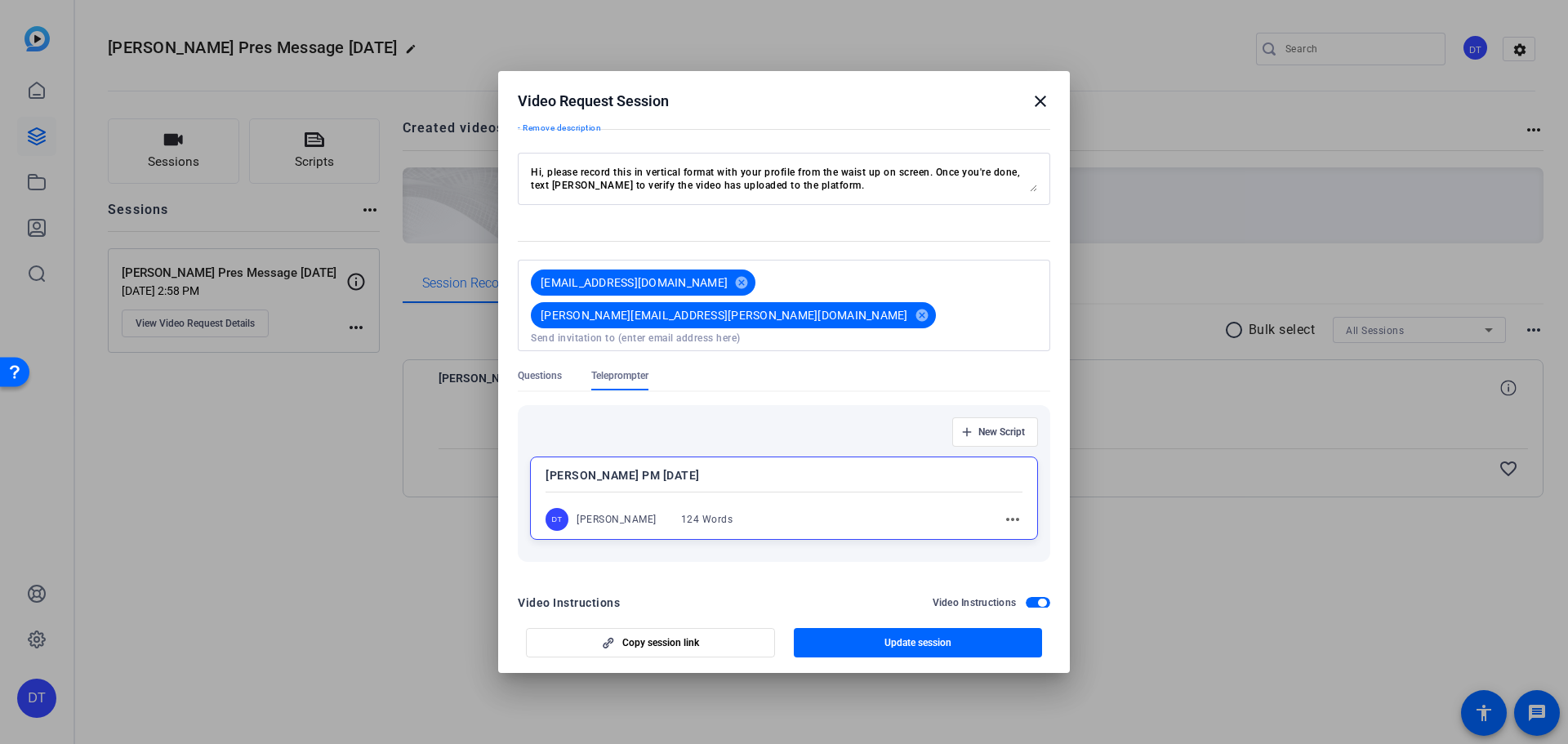
click at [1029, 597] on span "button" at bounding box center [1038, 602] width 25 height 11
click at [988, 280] on div "[EMAIL_ADDRESS][DOMAIN_NAME] cancel [PERSON_NAME][EMAIL_ADDRESS][PERSON_NAME][D…" at bounding box center [780, 305] width 512 height 78
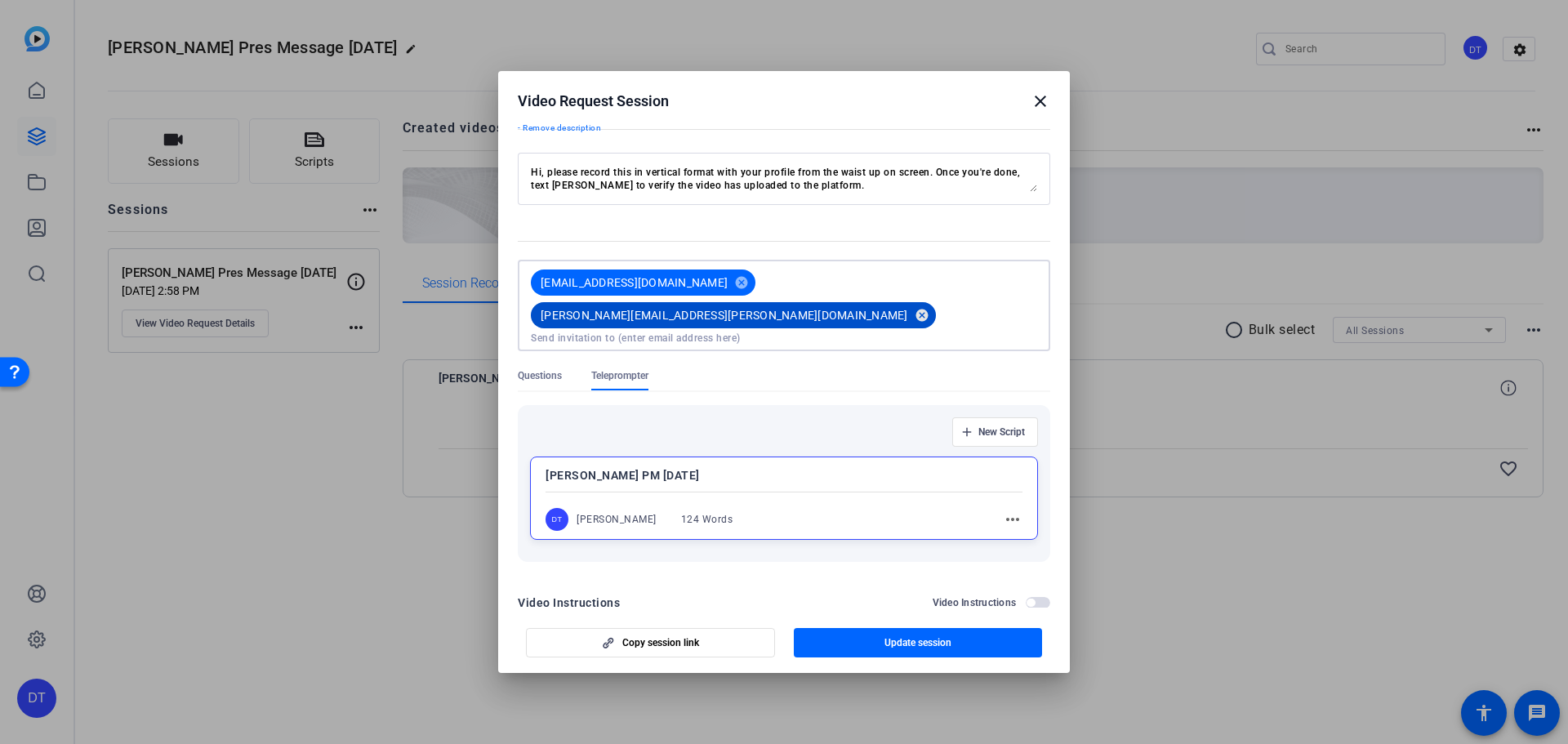
click at [931, 308] on mat-icon "cancel" at bounding box center [921, 315] width 28 height 14
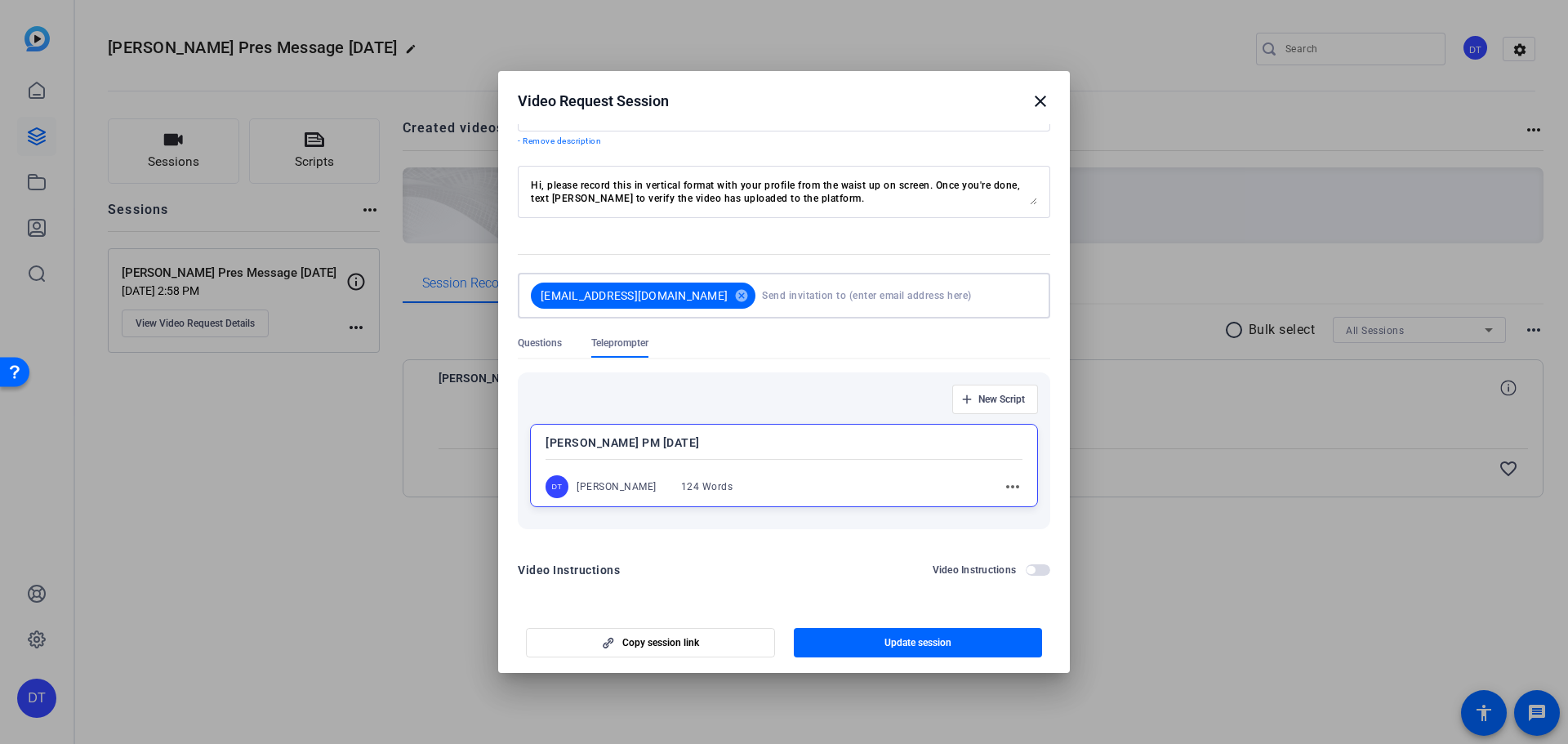
click at [769, 304] on input at bounding box center [896, 296] width 269 height 32
click at [761, 302] on input "sus" at bounding box center [896, 296] width 269 height 32
type input "s"
type input "[EMAIL_ADDRESS][DOMAIN_NAME]"
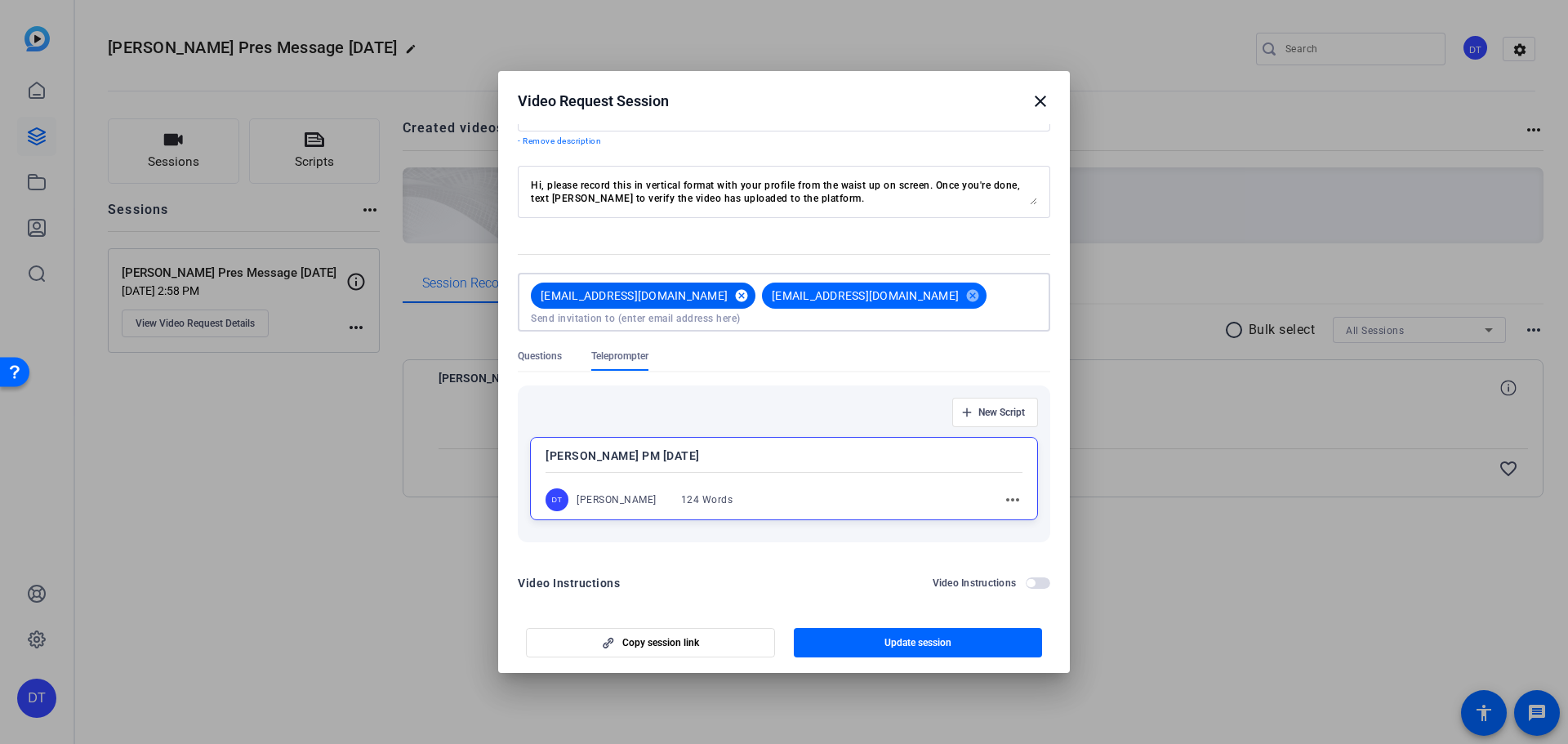
click at [727, 292] on mat-icon "cancel" at bounding box center [741, 295] width 28 height 14
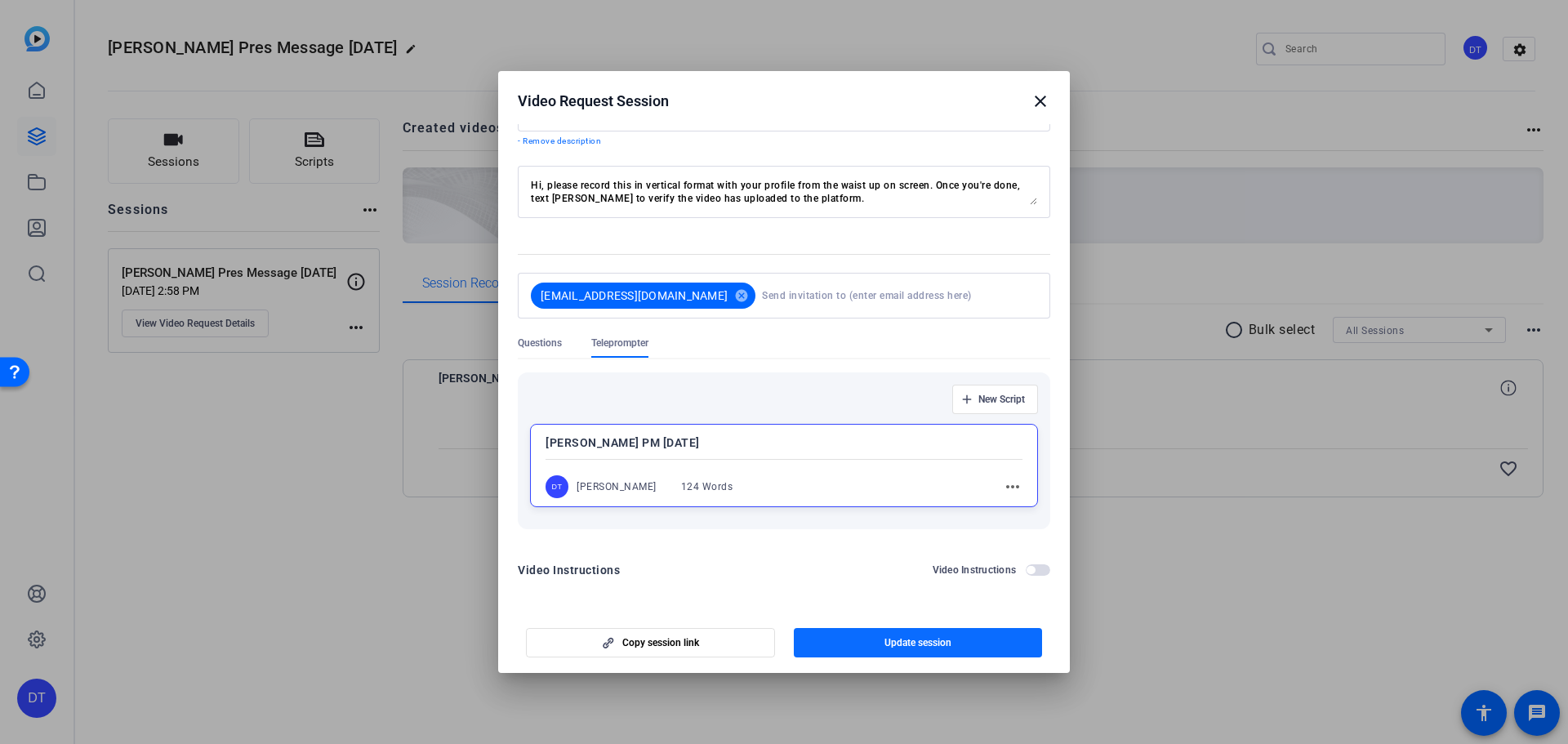
click at [908, 641] on span "Update session" at bounding box center [917, 642] width 67 height 13
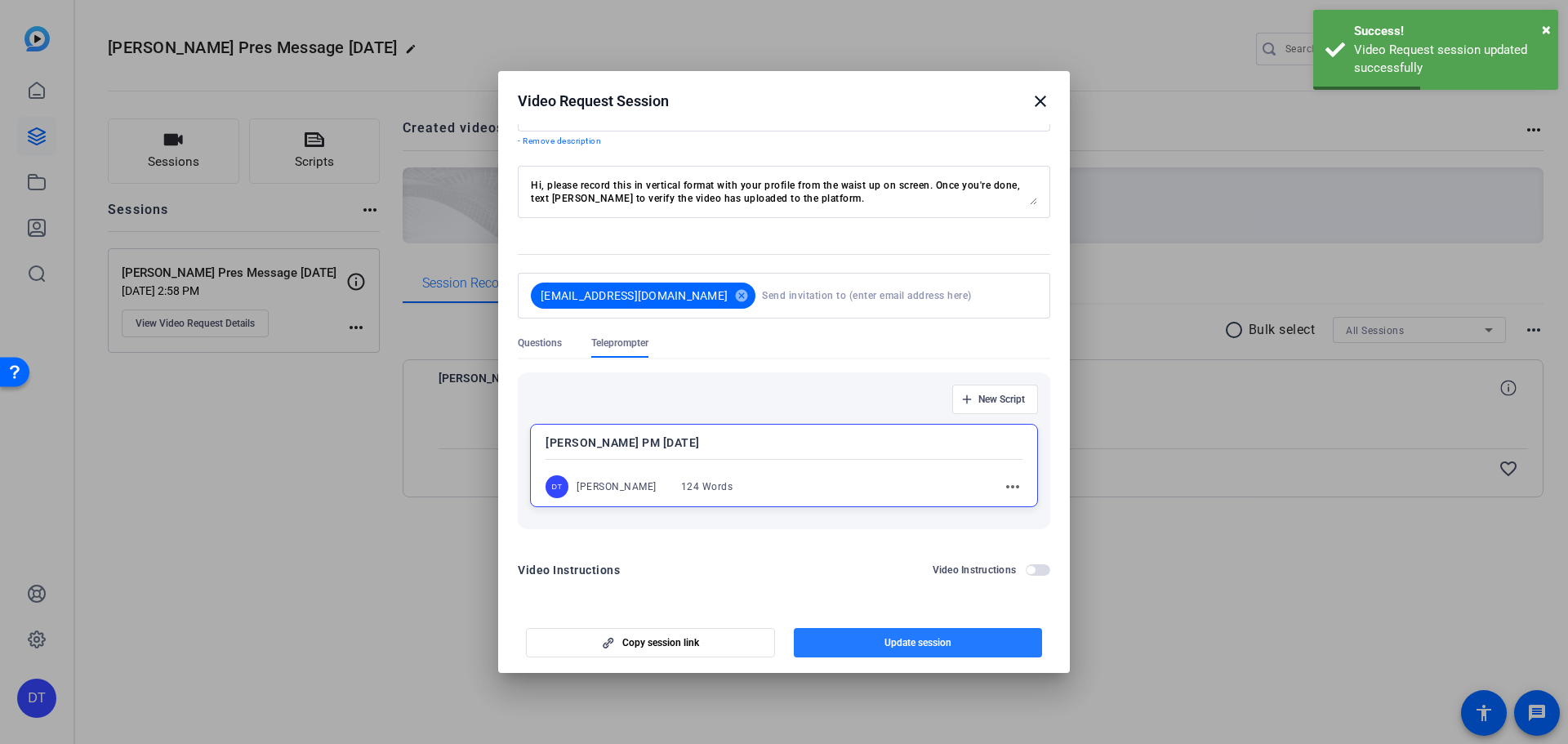
click at [905, 643] on span "Update session" at bounding box center [917, 642] width 67 height 13
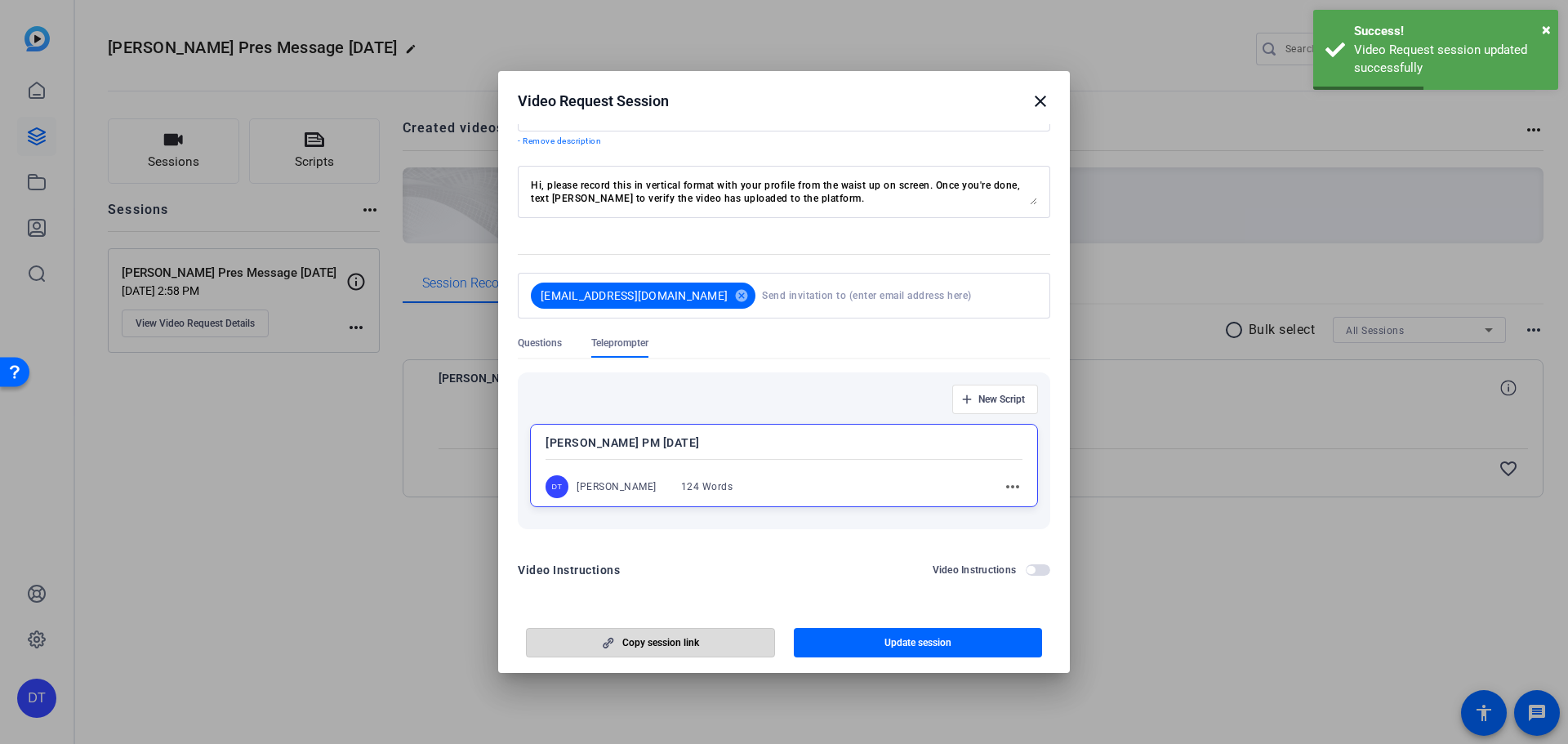
click at [659, 650] on span "Copy session link" at bounding box center [660, 642] width 76 height 13
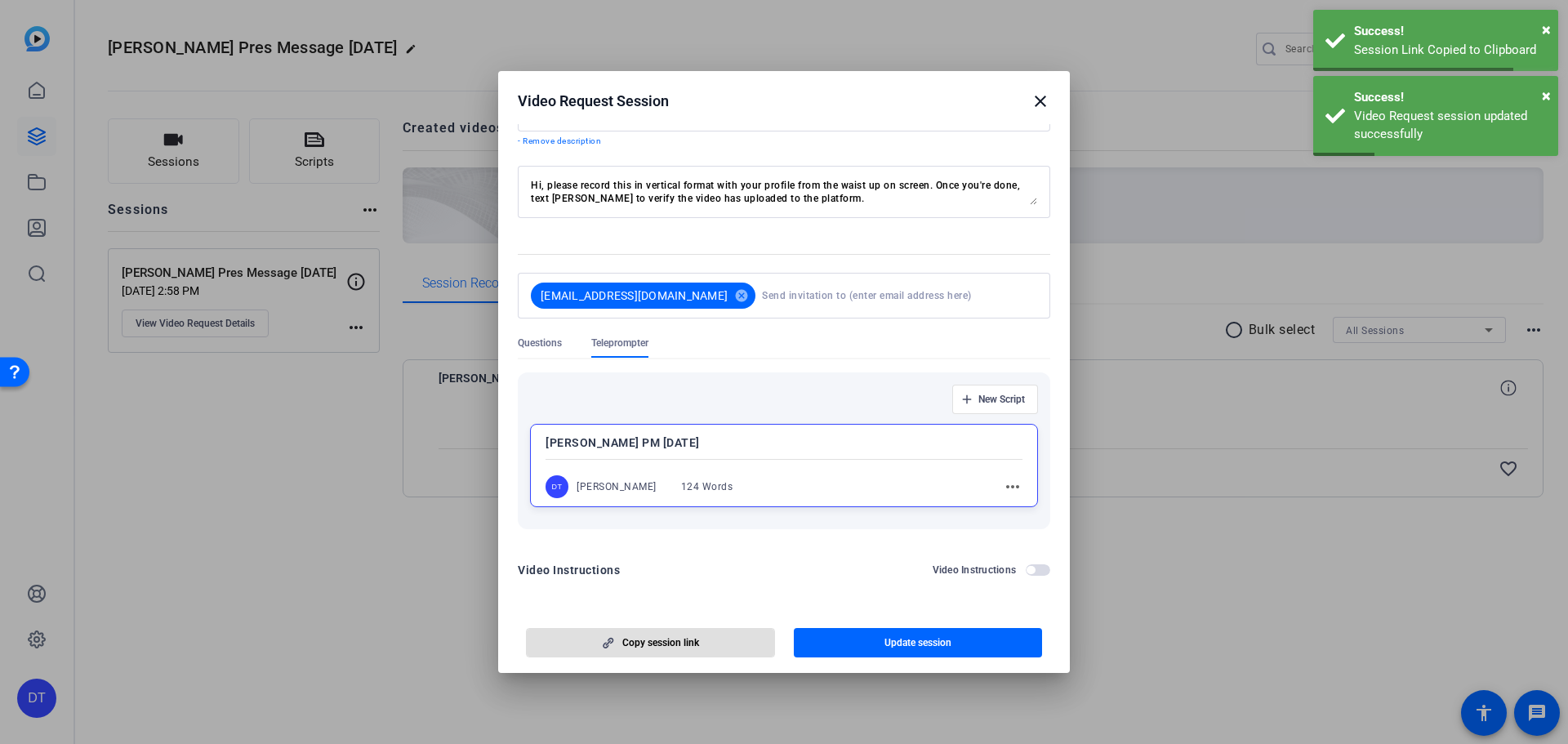
click at [1039, 98] on mat-icon "close" at bounding box center [1039, 101] width 20 height 20
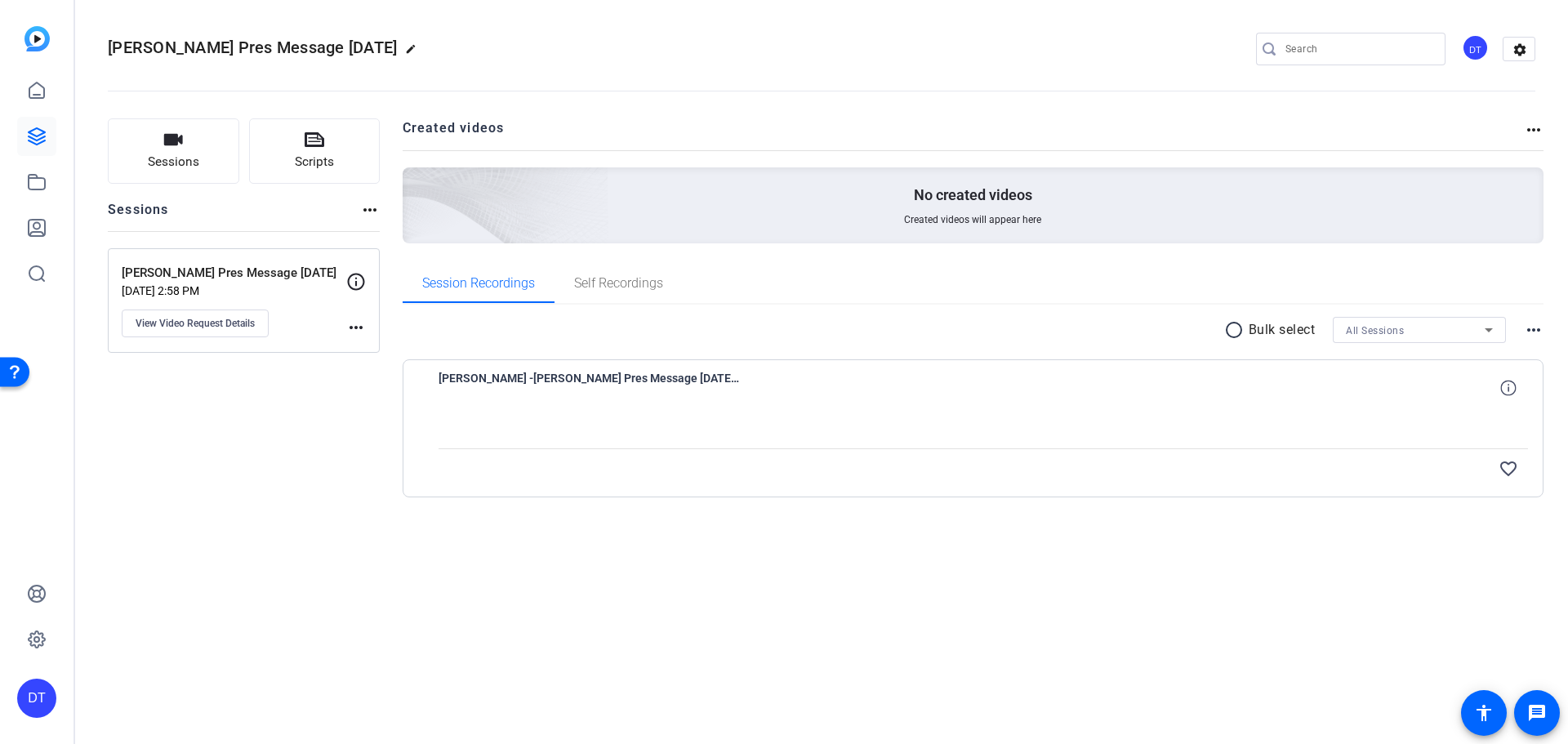
click at [357, 325] on mat-icon "more_horiz" at bounding box center [355, 327] width 20 height 20
click at [239, 327] on div at bounding box center [784, 372] width 1568 height 744
click at [216, 315] on button "View Video Request Details" at bounding box center [195, 323] width 147 height 28
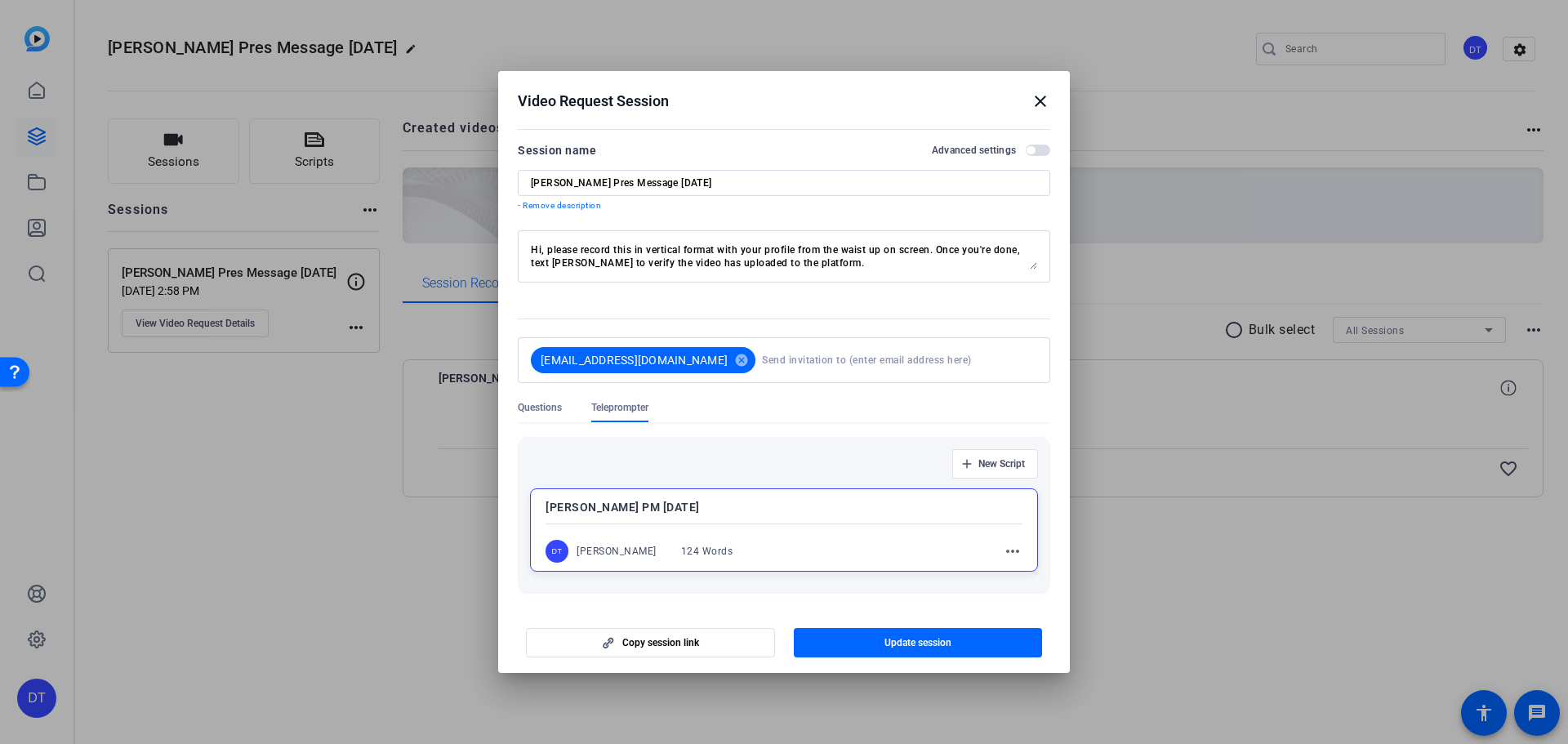
click at [761, 358] on input at bounding box center [896, 360] width 269 height 32
type input "[PERSON_NAME]"
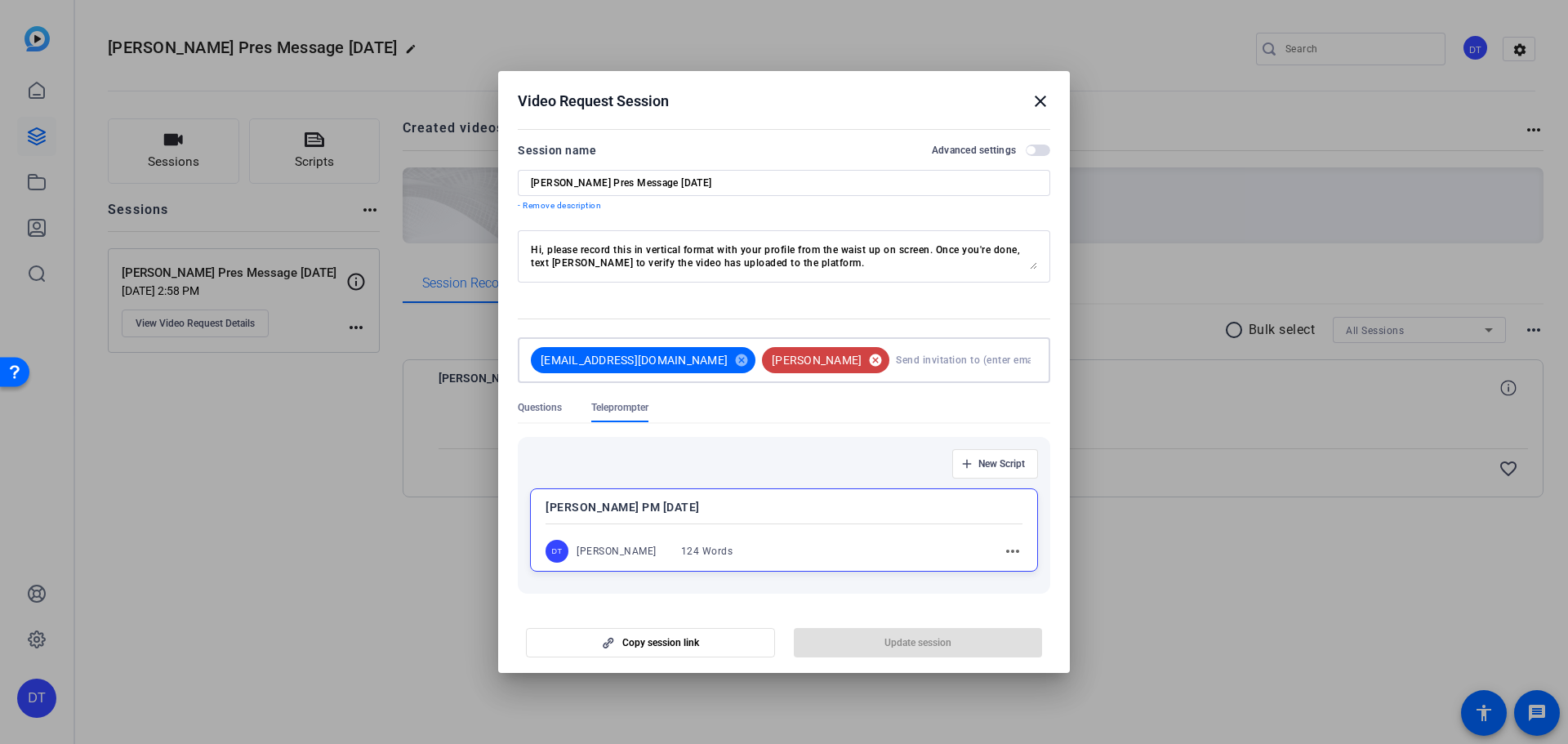
click at [862, 361] on mat-icon "cancel" at bounding box center [875, 360] width 28 height 14
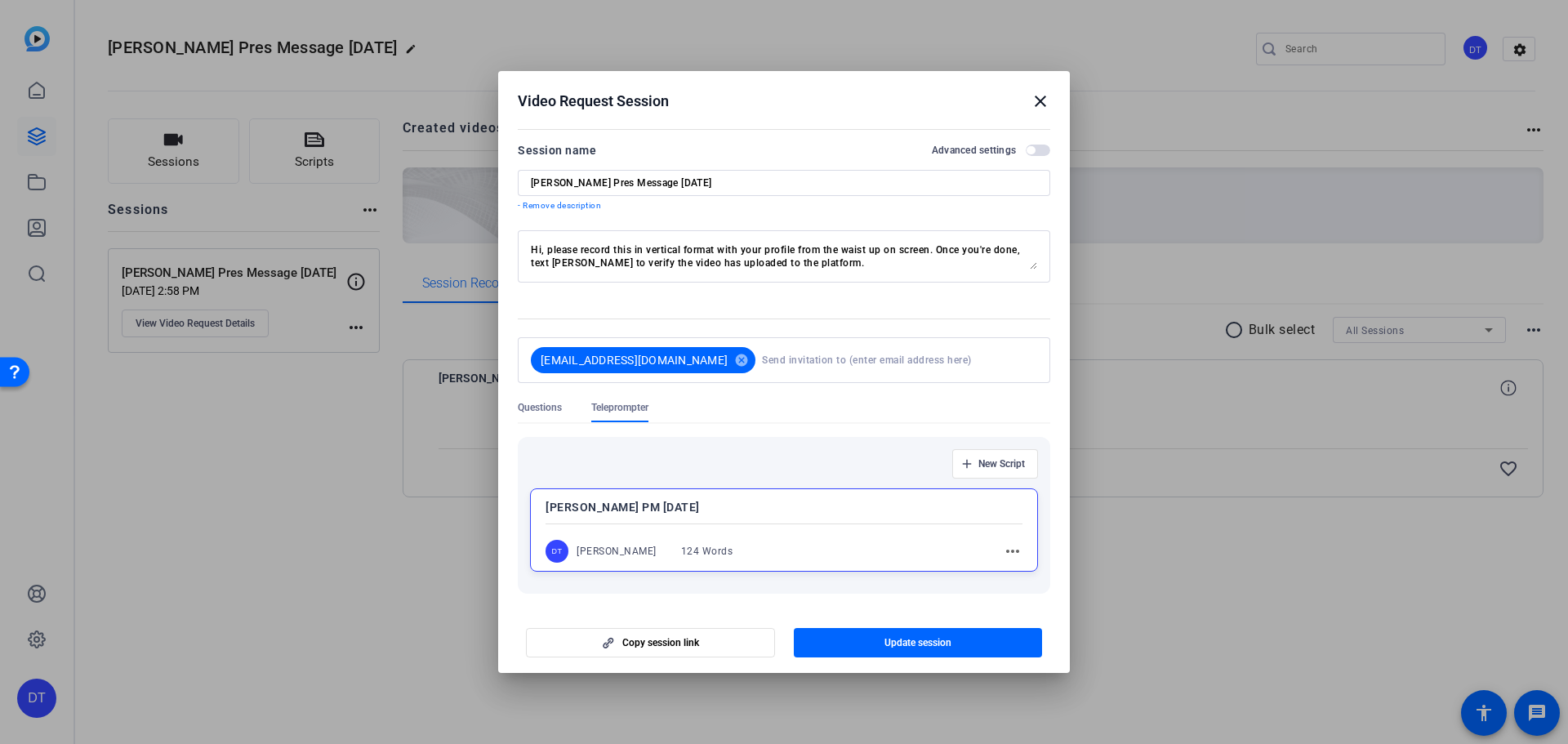
click at [761, 361] on input at bounding box center [896, 360] width 269 height 32
paste input "[PERSON_NAME]. <[EMAIL_ADDRESS][DOMAIN_NAME]>"
click at [761, 364] on input "[PERSON_NAME]. <[EMAIL_ADDRESS][DOMAIN_NAME]>" at bounding box center [896, 360] width 269 height 32
click at [767, 361] on input "[EMAIL_ADDRESS][DOMAIN_NAME]>" at bounding box center [896, 360] width 269 height 32
type input "[EMAIL_ADDRESS][DOMAIN_NAME]"
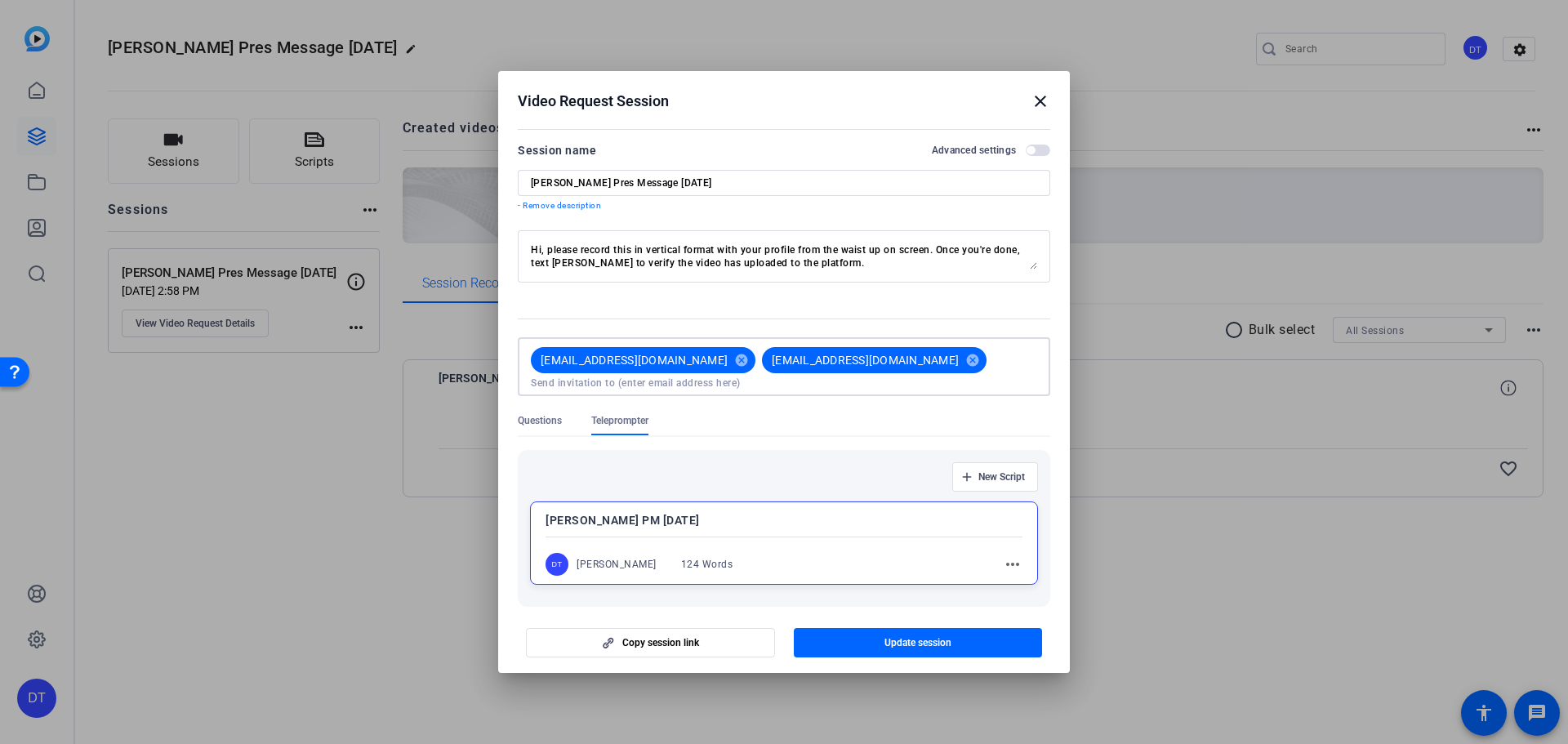
paste input "[PERSON_NAME] <[PERSON_NAME][EMAIL_ADDRESS][PERSON_NAME][DOMAIN_NAME]>"
click at [828, 377] on input "[PERSON_NAME] <[PERSON_NAME][EMAIL_ADDRESS][PERSON_NAME][DOMAIN_NAME]>" at bounding box center [784, 383] width 507 height 13
click at [1010, 377] on input "[PERSON_NAME][EMAIL_ADDRESS][PERSON_NAME][DOMAIN_NAME]>" at bounding box center [784, 383] width 507 height 13
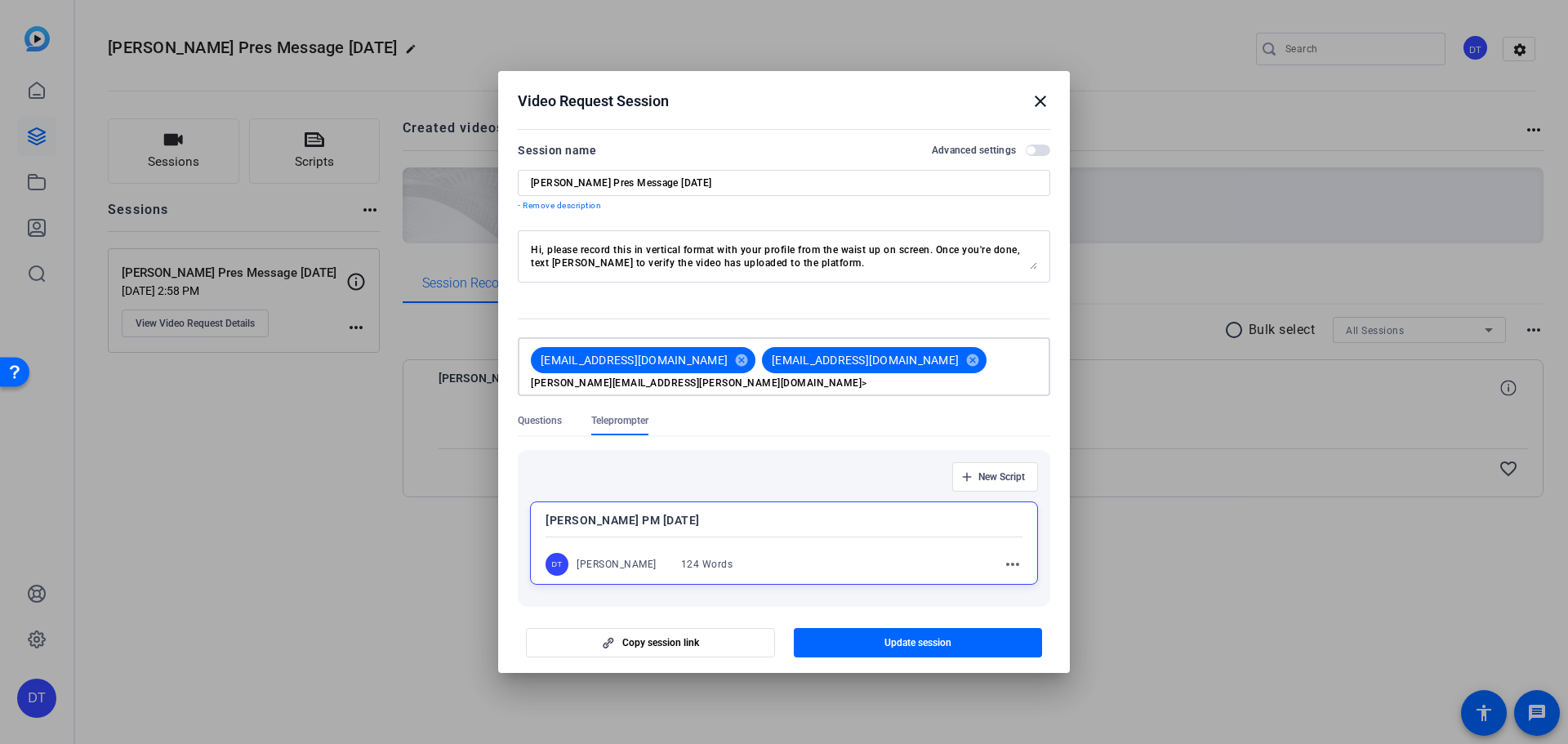
type input "[PERSON_NAME][EMAIL_ADDRESS][PERSON_NAME][DOMAIN_NAME]"
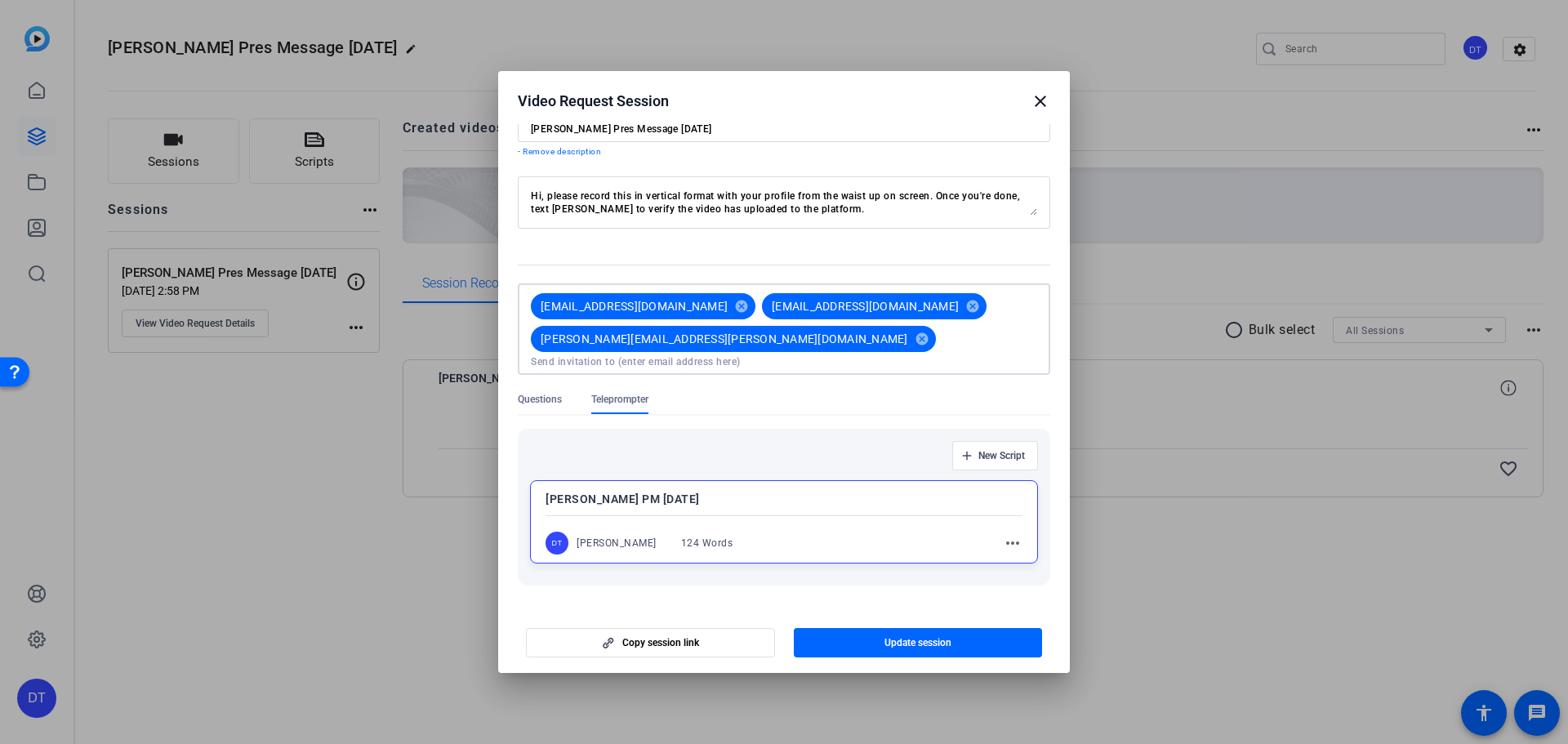
scroll to position [97, 0]
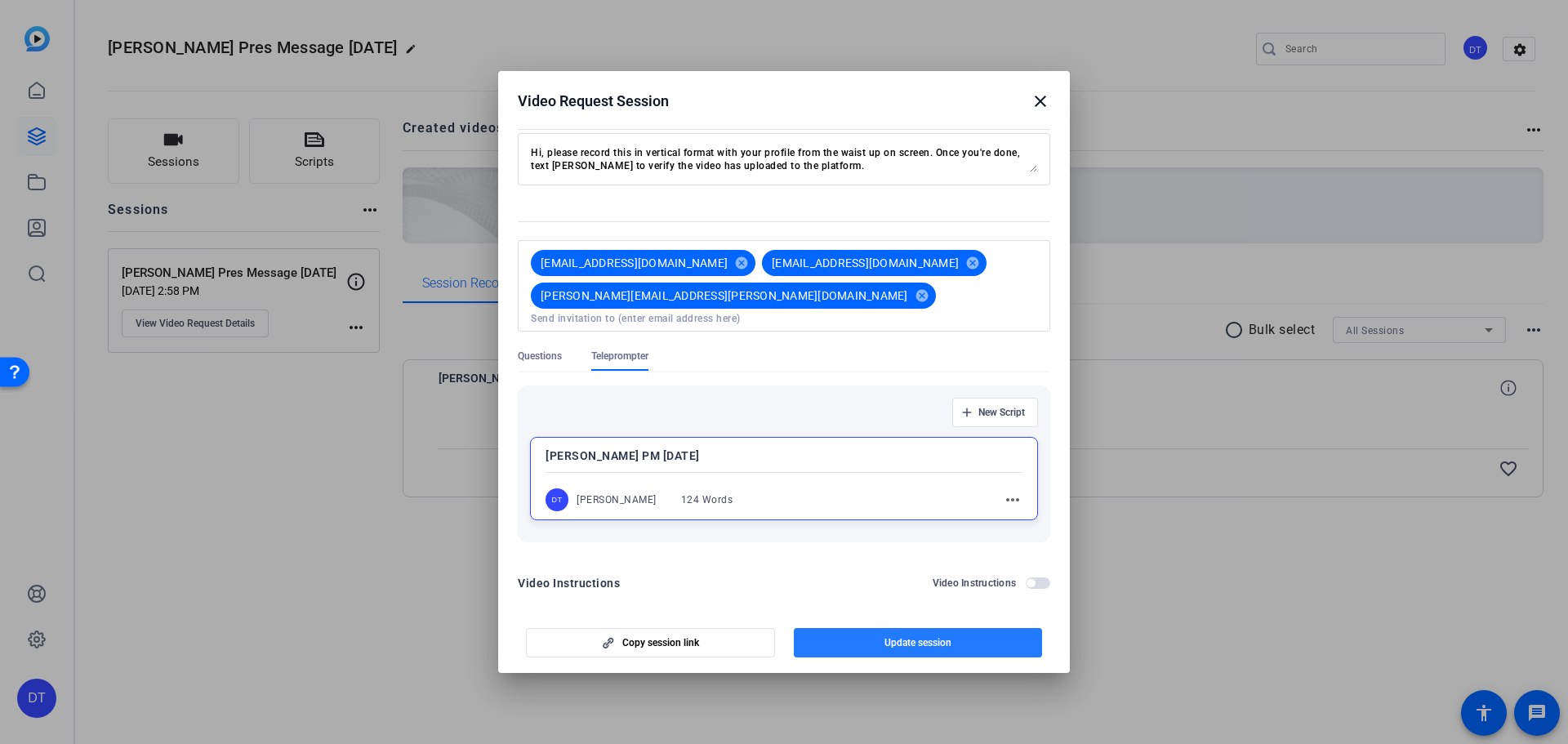
click at [941, 647] on span "Update session" at bounding box center [917, 642] width 67 height 13
click at [1039, 99] on mat-icon "close" at bounding box center [1039, 101] width 20 height 20
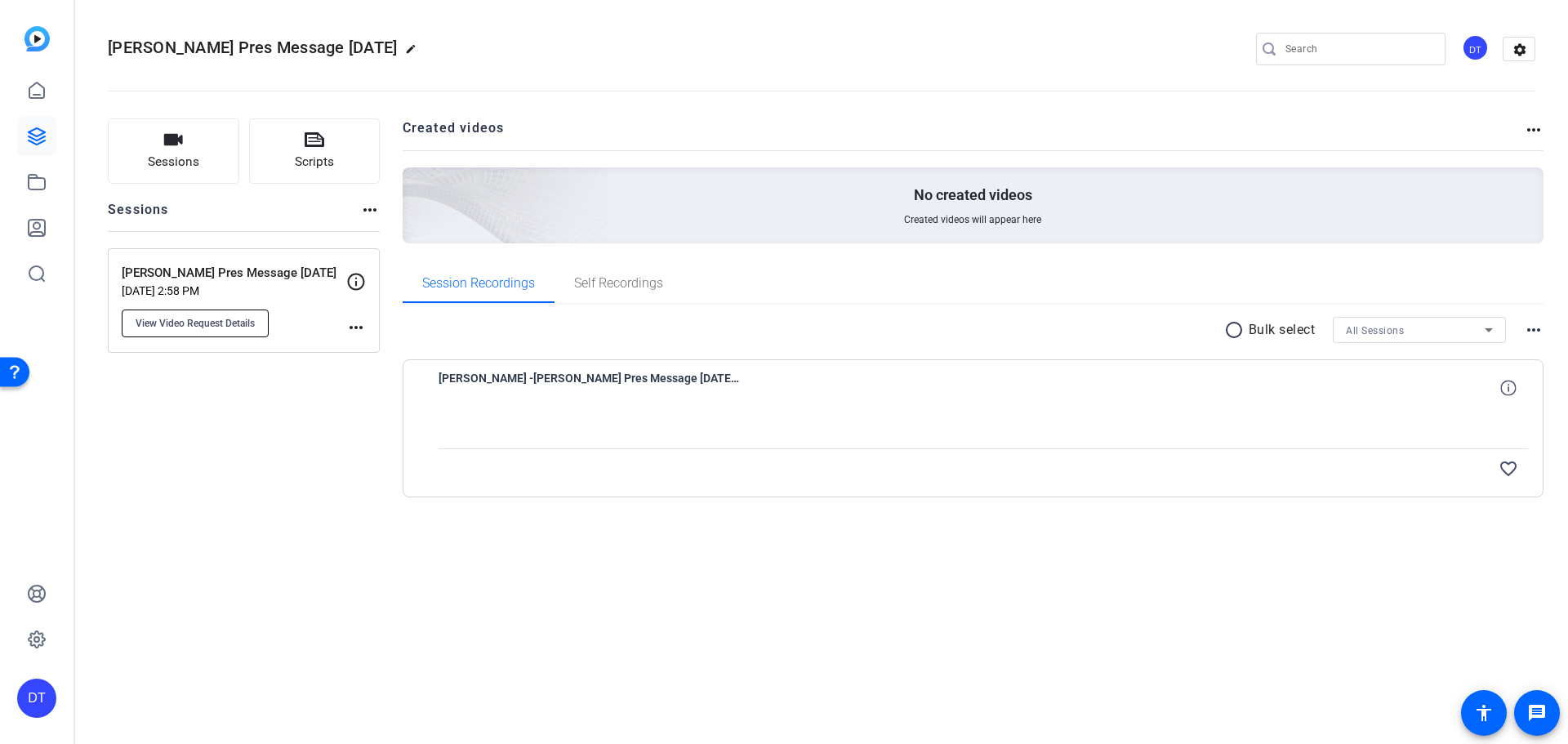
click at [190, 326] on span "View Video Request Details" at bounding box center [195, 323] width 119 height 13
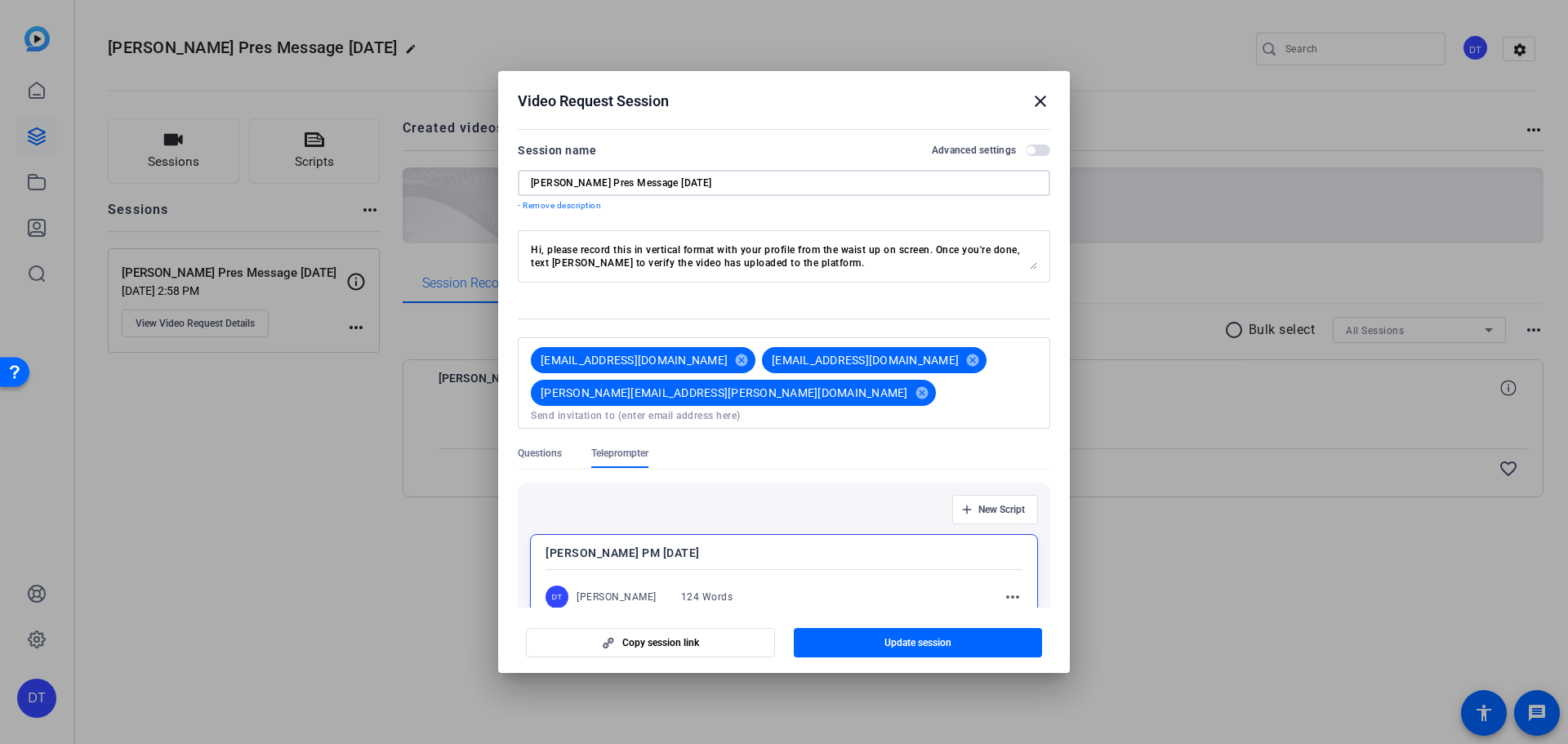
click at [702, 183] on input "[PERSON_NAME] Pres Message [DATE]" at bounding box center [784, 183] width 507 height 13
type input "[PERSON_NAME] Pres Message [DATE] (Updated)"
click at [946, 644] on span "Update session" at bounding box center [917, 642] width 67 height 13
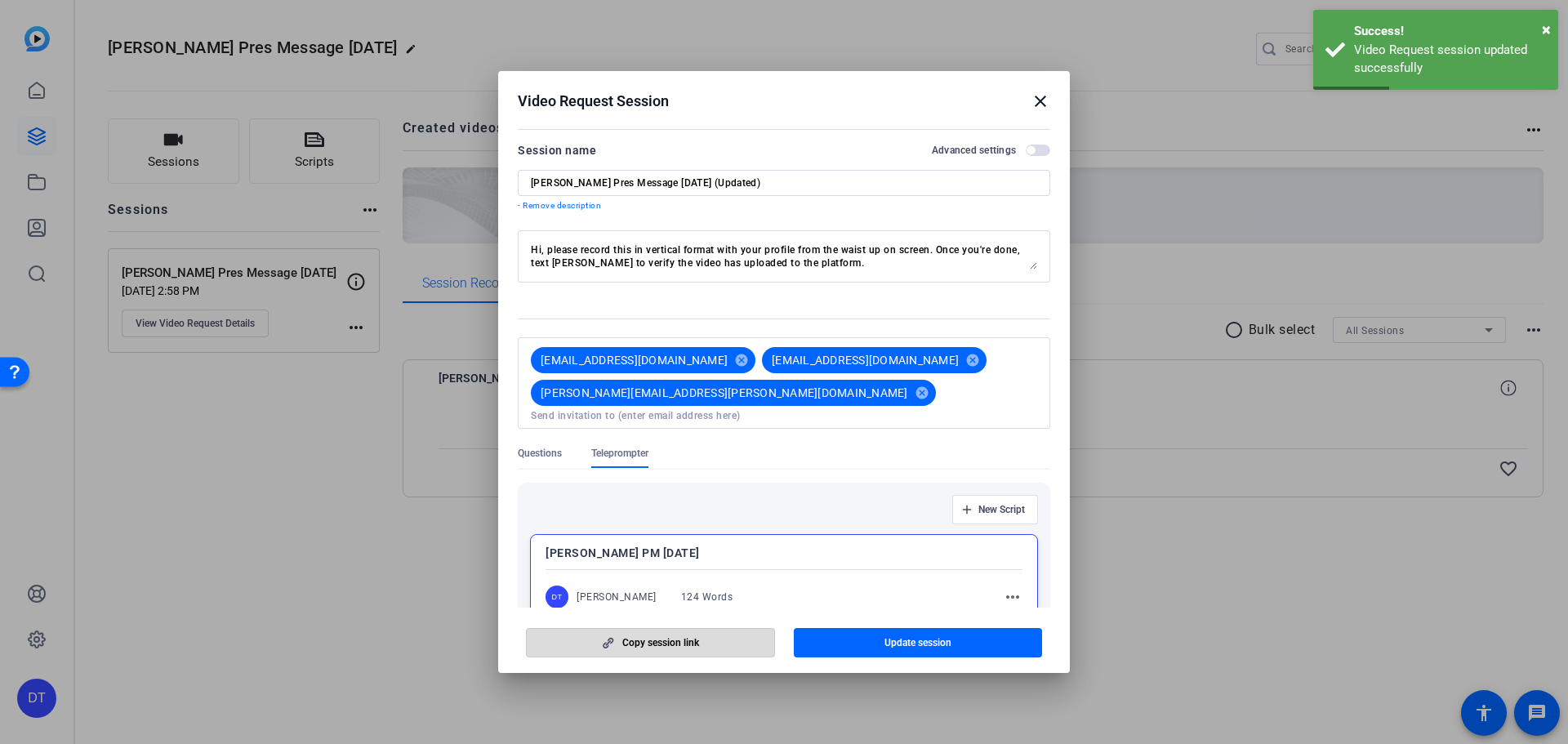
click at [687, 638] on span "Copy session link" at bounding box center [660, 642] width 76 height 13
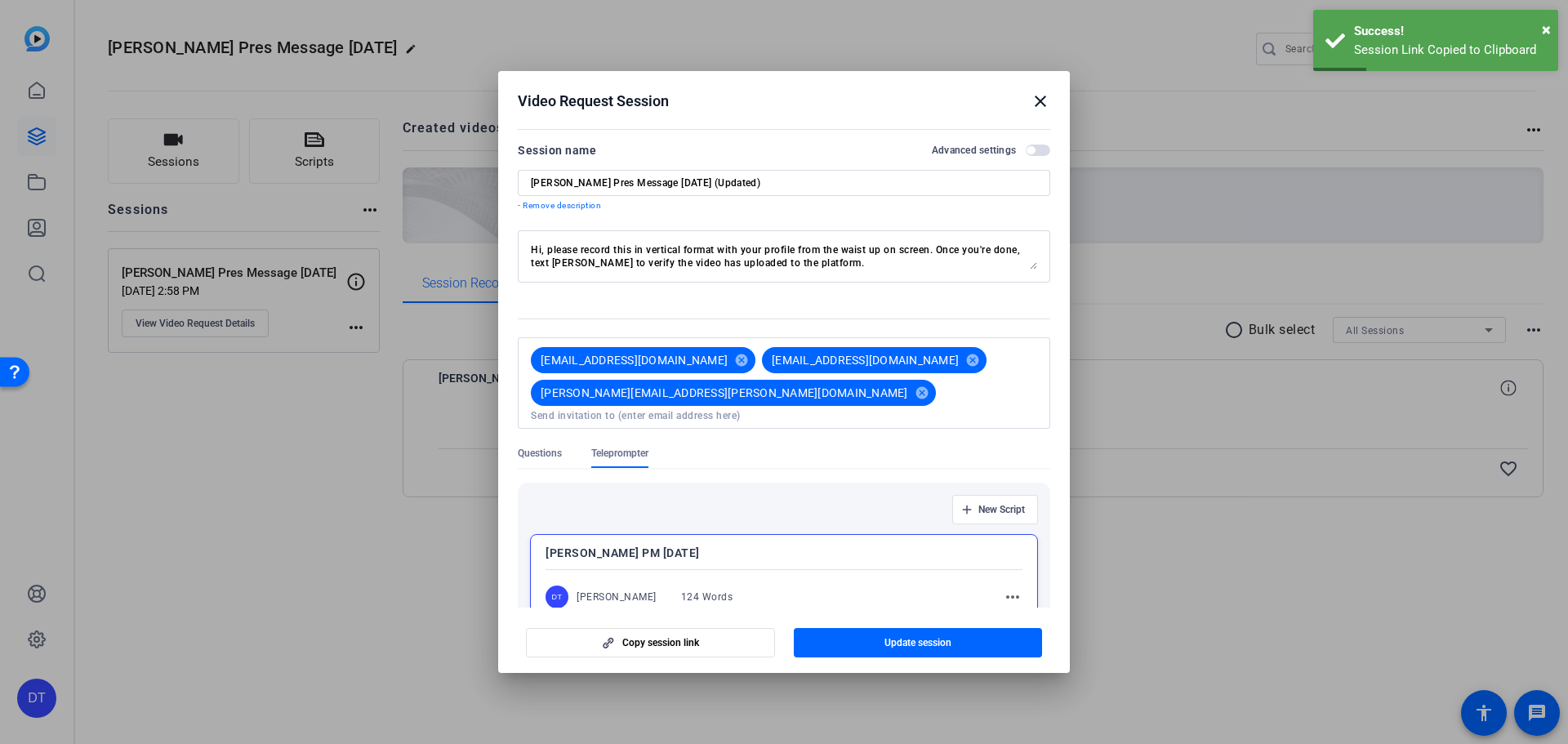
click at [1037, 105] on mat-icon "close" at bounding box center [1039, 101] width 20 height 20
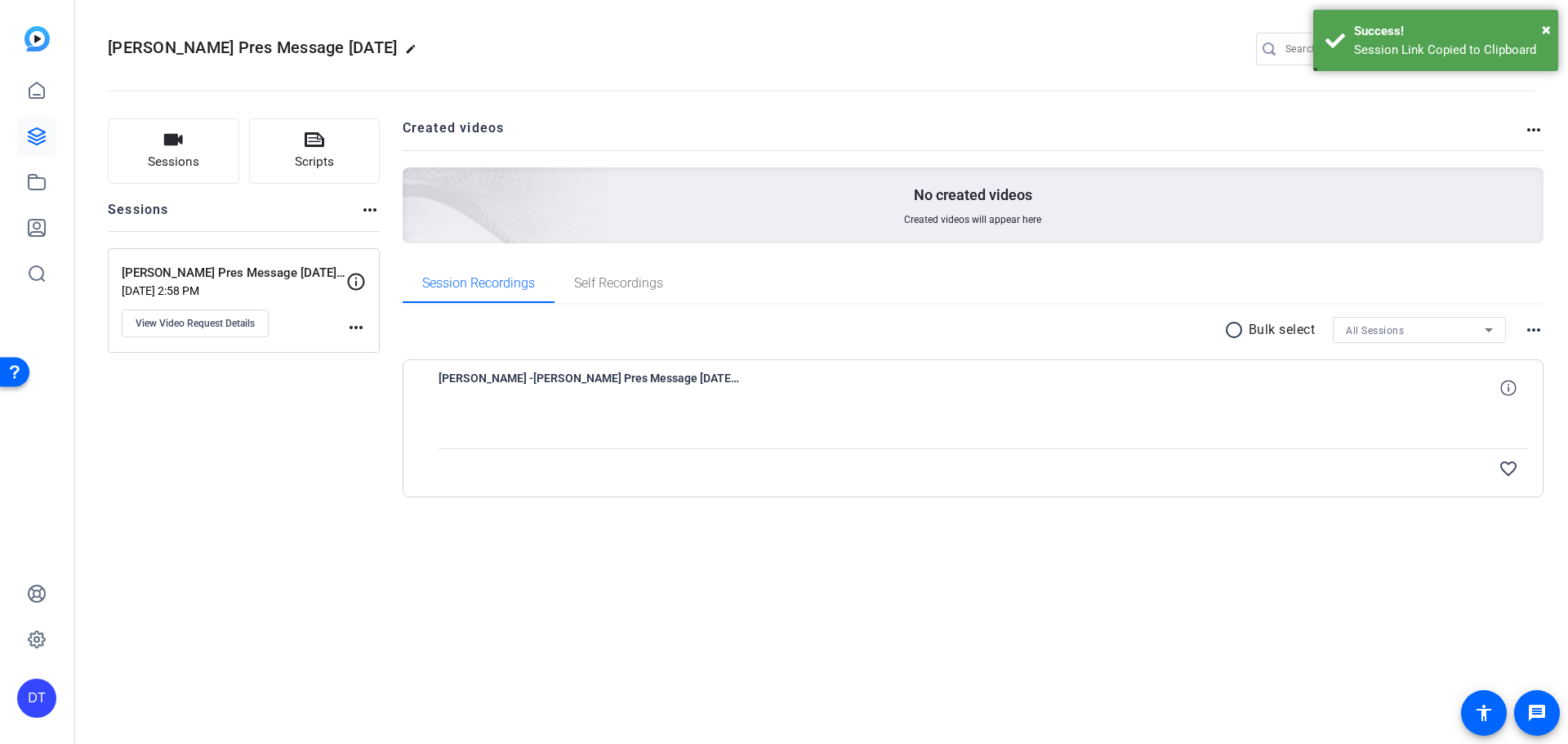
click at [223, 522] on div "Sessions Scripts Sessions more_horiz [PERSON_NAME] Pres Message [DATE] (Updated…" at bounding box center [244, 333] width 272 height 431
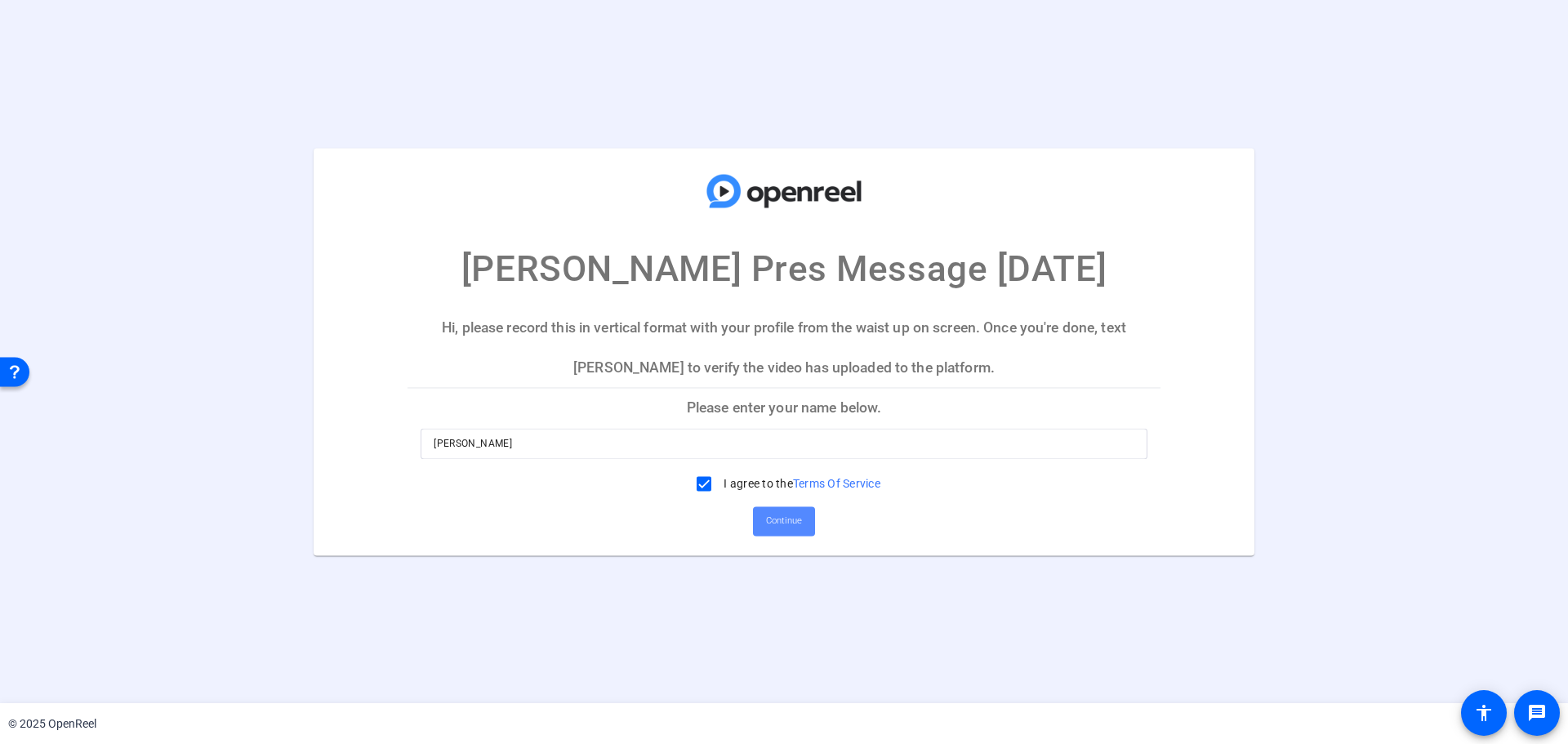
click at [802, 527] on button "Continue" at bounding box center [784, 521] width 62 height 30
